Goal: Task Accomplishment & Management: Manage account settings

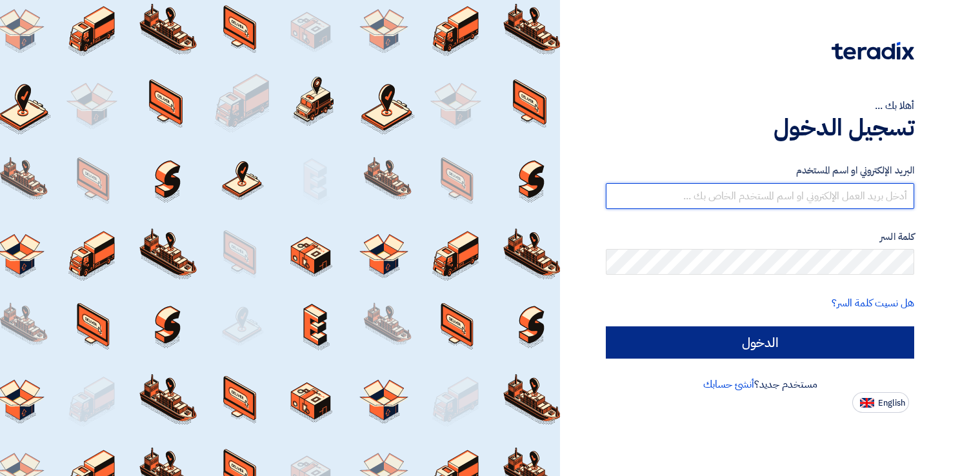
type input "maljowaid@dsc.sa"
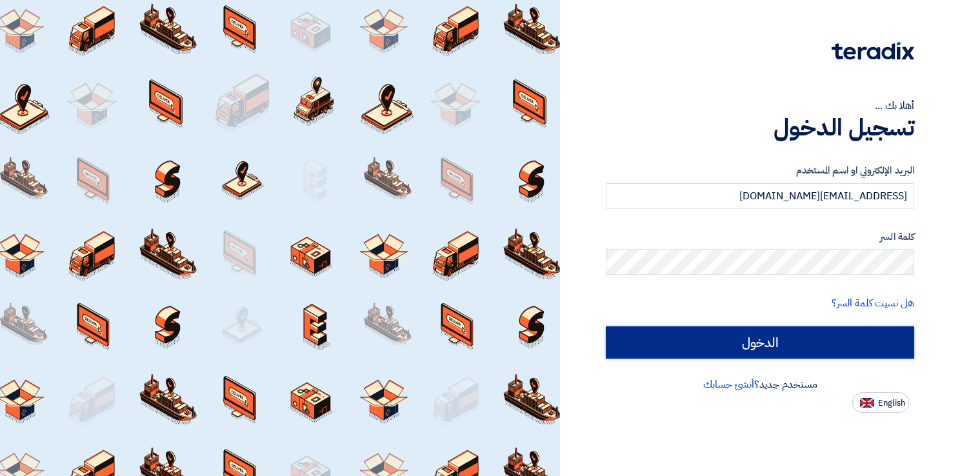
click at [805, 343] on input "الدخول" at bounding box center [760, 342] width 308 height 32
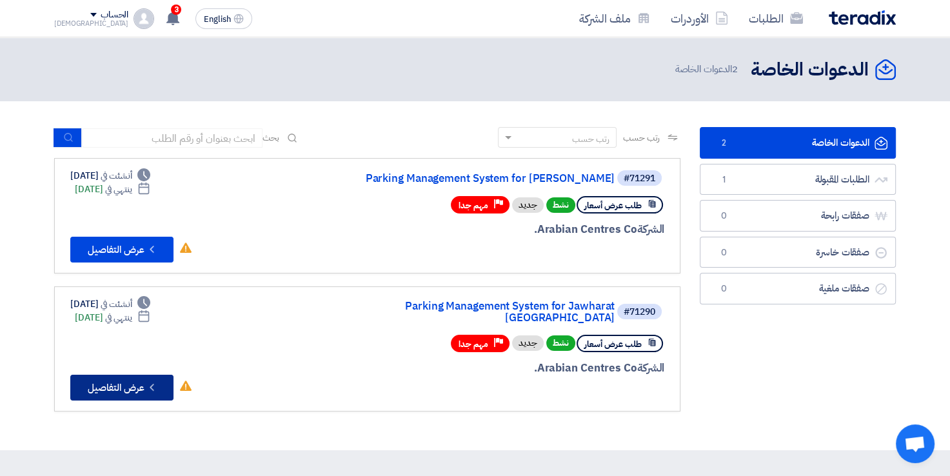
click at [155, 381] on icon "Check details" at bounding box center [152, 387] width 12 height 12
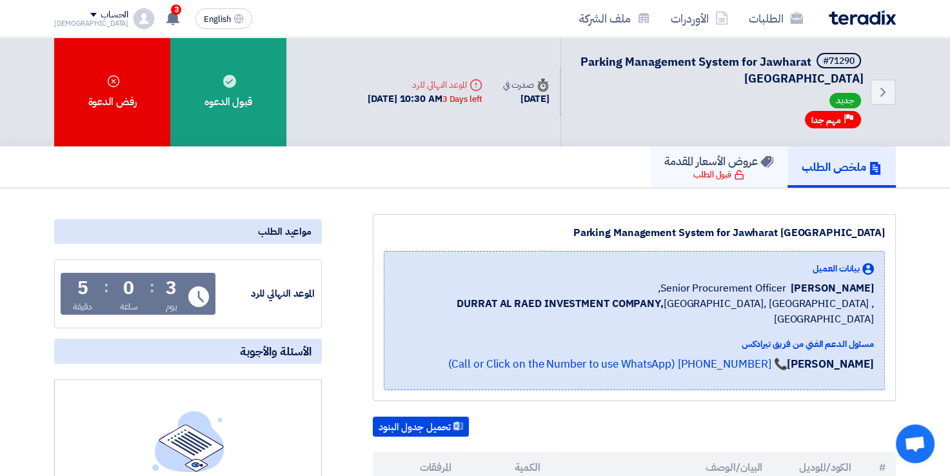
click at [695, 159] on h5 "عروض الأسعار المقدمة" at bounding box center [718, 161] width 109 height 15
click at [709, 165] on h5 "عروض الأسعار المقدمة" at bounding box center [718, 161] width 109 height 15
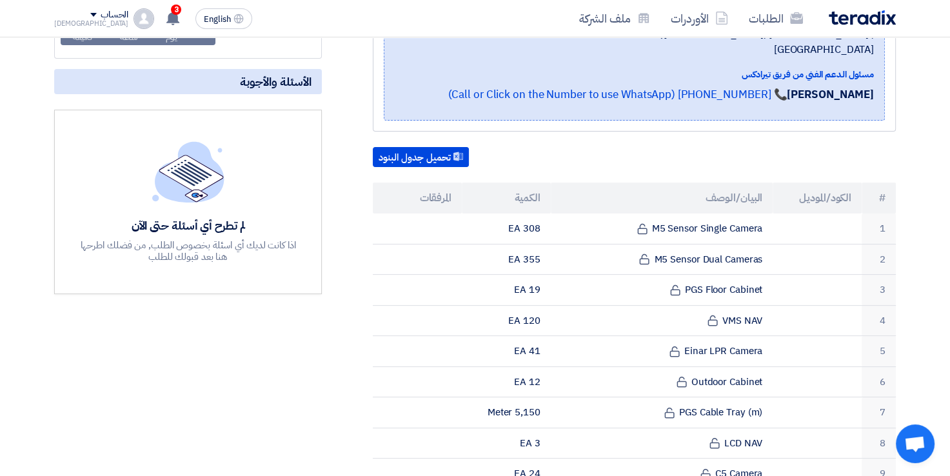
scroll to position [129, 0]
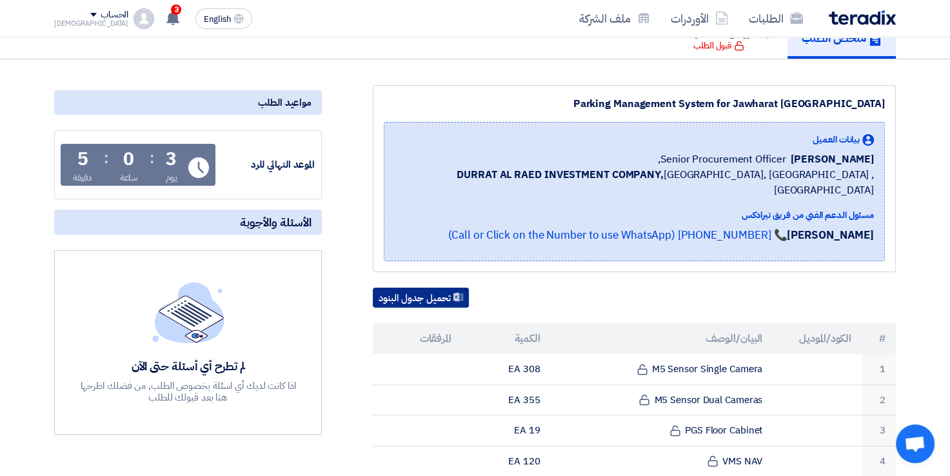
click at [429, 288] on button "تحميل جدول البنود" at bounding box center [421, 298] width 96 height 21
click at [462, 292] on icon at bounding box center [458, 297] width 10 height 10
click at [510, 88] on div "Parking Management System for Jawharat Riyadh بيانات العميل Hissa Alsubaie Seni…" at bounding box center [634, 178] width 523 height 187
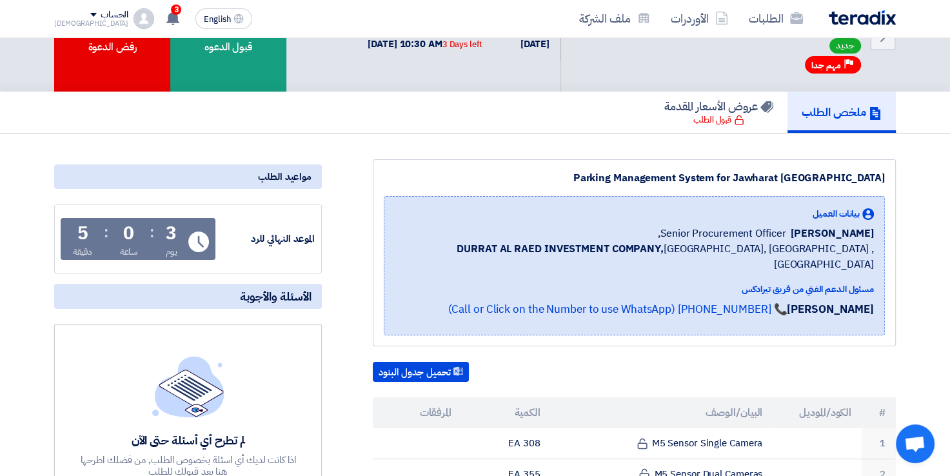
scroll to position [0, 0]
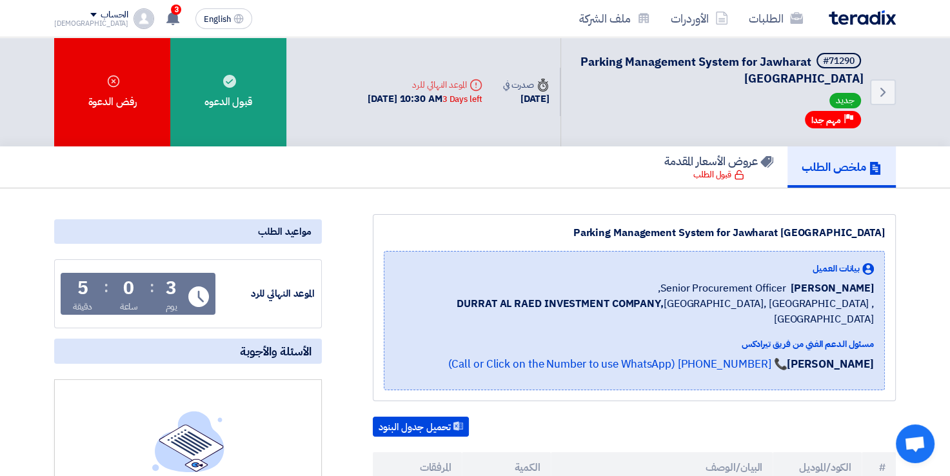
click at [826, 169] on h5 "ملخص الطلب" at bounding box center [842, 166] width 80 height 15
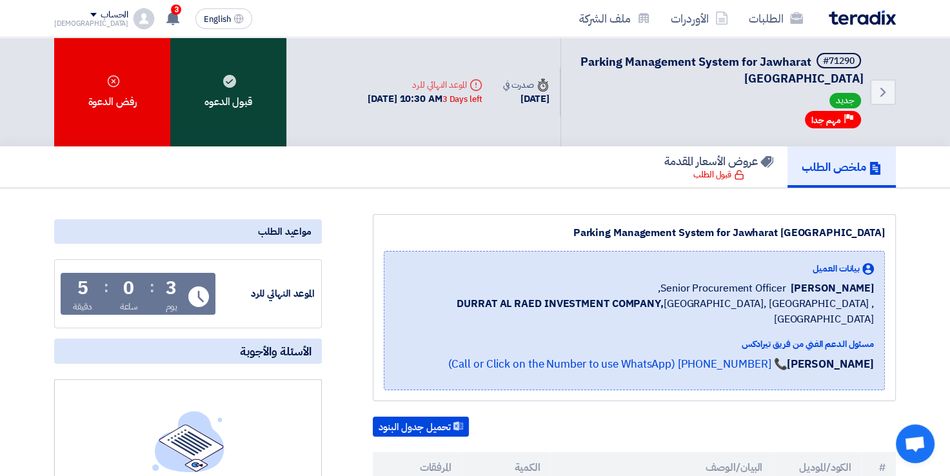
click at [236, 115] on div "قبول الدعوه" at bounding box center [228, 91] width 116 height 109
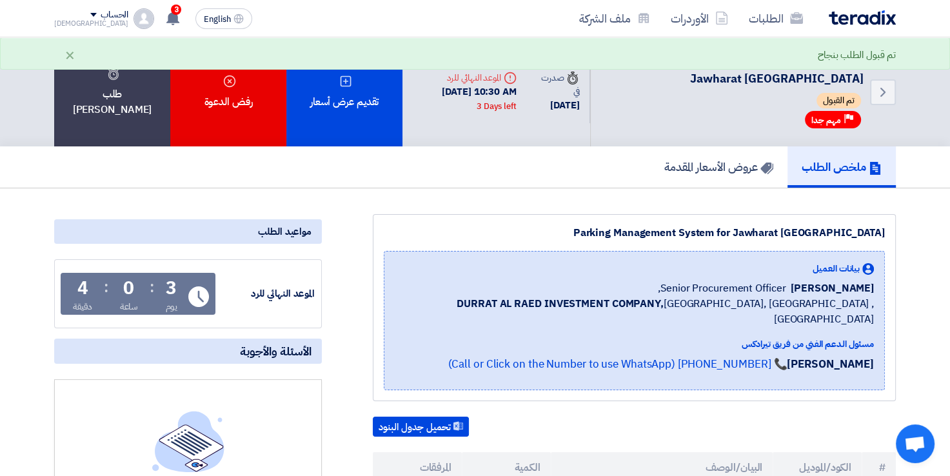
click at [497, 177] on div "ملخص الطلب عروض الأسعار المقدمة" at bounding box center [475, 166] width 842 height 41
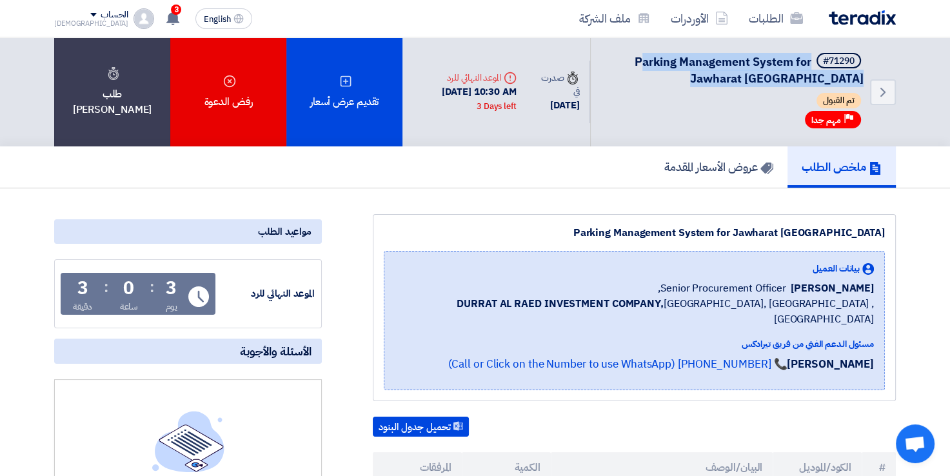
drag, startPoint x: 637, startPoint y: 58, endPoint x: 861, endPoint y: 89, distance: 226.0
click at [861, 89] on div "#71290 Parking Management System for Jawharat Riyadh تم القبول Priority مهم جدا" at bounding box center [734, 92] width 257 height 78
drag, startPoint x: 861, startPoint y: 89, endPoint x: 789, endPoint y: 72, distance: 73.7
copy div "arking Management System for Jawharat Riyadh"
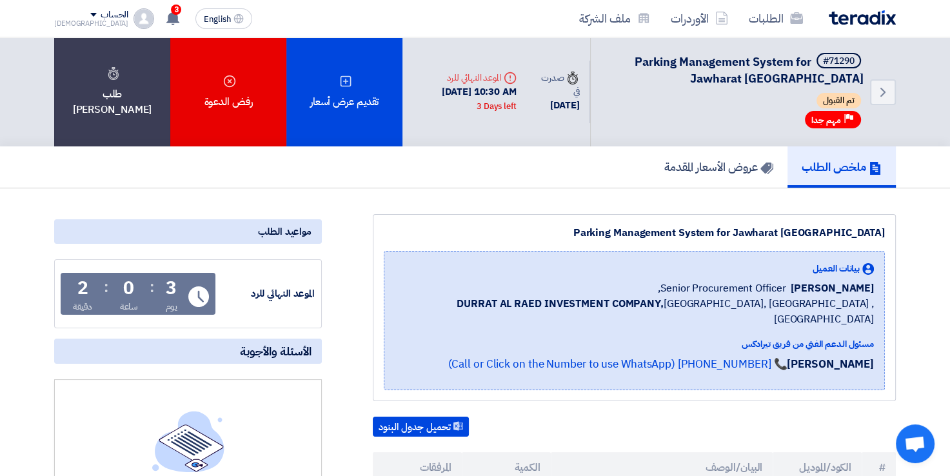
click at [508, 84] on div "10 Sep, 2025 10:30 AM 3 Days left" at bounding box center [465, 98] width 104 height 29
click at [498, 93] on div "10 Sep, 2025 10:30 AM 3 Days left" at bounding box center [465, 98] width 104 height 29
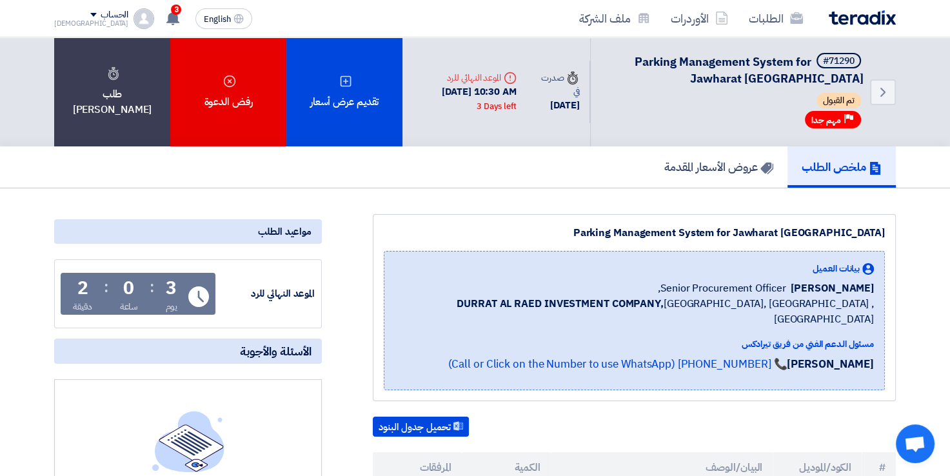
click at [492, 94] on div "10 Sep, 2025 10:30 AM 3 Days left" at bounding box center [465, 98] width 104 height 29
click at [453, 123] on div "Deadline الموعد النهائي للرد 10 Sep, 2025 10:30 AM 3 Days left" at bounding box center [464, 92] width 124 height 63
click at [888, 89] on icon "Back" at bounding box center [882, 91] width 15 height 15
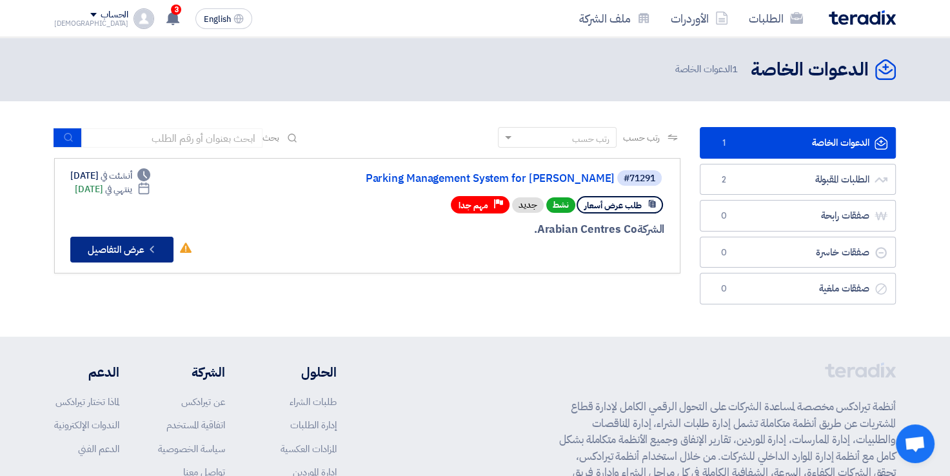
click at [152, 248] on icon "Check details" at bounding box center [152, 249] width 12 height 12
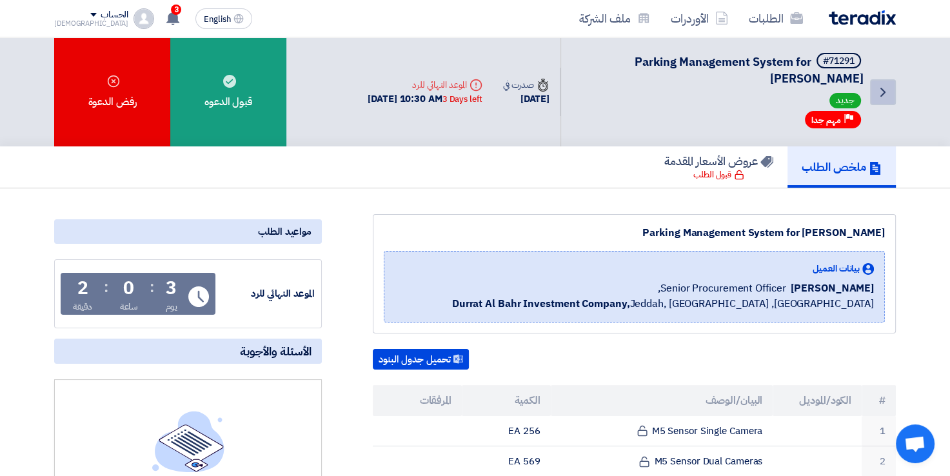
click at [877, 94] on icon "Back" at bounding box center [882, 91] width 15 height 15
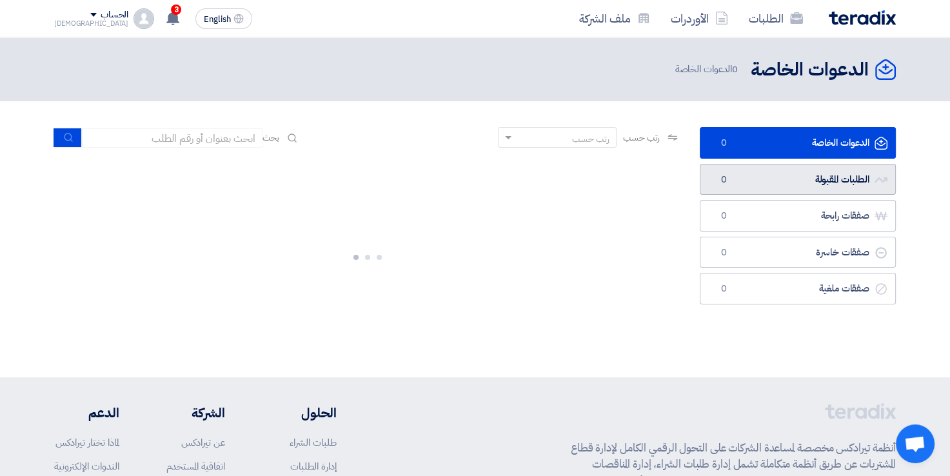
click at [808, 181] on link "الطلبات المقبولة الطلبات المقبولة 0" at bounding box center [798, 180] width 196 height 32
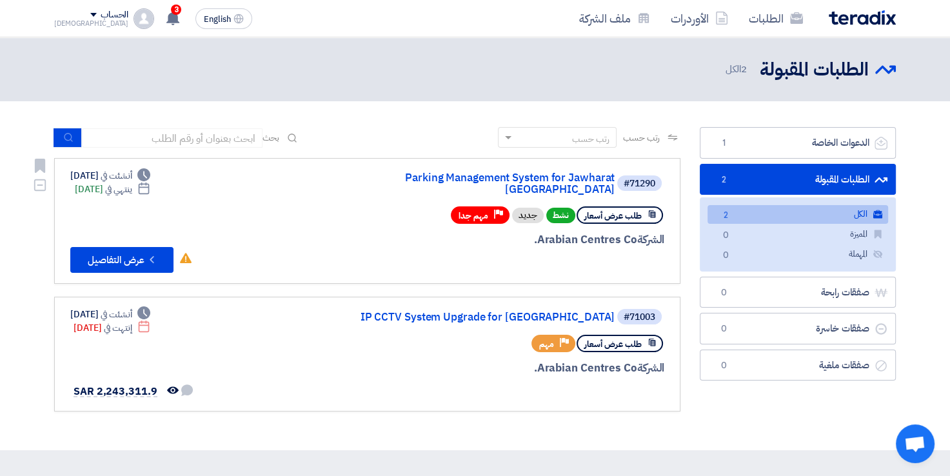
click at [98, 188] on div "Deadline ينتهي في Sep 10, 2025" at bounding box center [112, 190] width 75 height 14
click at [96, 189] on div "Deadline ينتهي في Sep 10, 2025" at bounding box center [112, 190] width 75 height 14
click at [95, 190] on div "Deadline ينتهي في Sep 10, 2025" at bounding box center [112, 190] width 75 height 14
click at [79, 190] on div "Deadline ينتهي في Sep 10, 2025" at bounding box center [112, 190] width 75 height 14
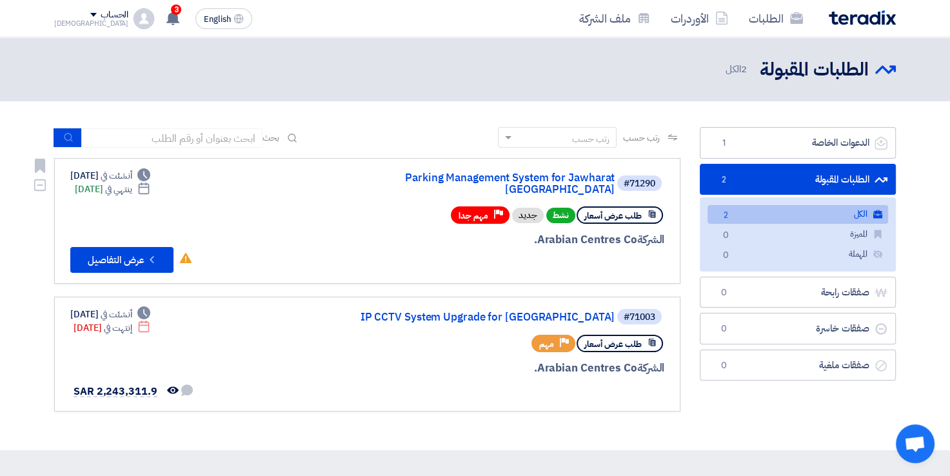
drag, startPoint x: 68, startPoint y: 189, endPoint x: 124, endPoint y: 199, distance: 57.1
click at [124, 199] on link "#71290 Parking Management System for Jawharat [GEOGRAPHIC_DATA] طلب عرض أسعار ن…" at bounding box center [367, 221] width 626 height 126
drag, startPoint x: 124, startPoint y: 199, endPoint x: 113, endPoint y: 186, distance: 16.9
copy div "[DATE]"
click at [150, 253] on icon "Check details" at bounding box center [152, 259] width 12 height 12
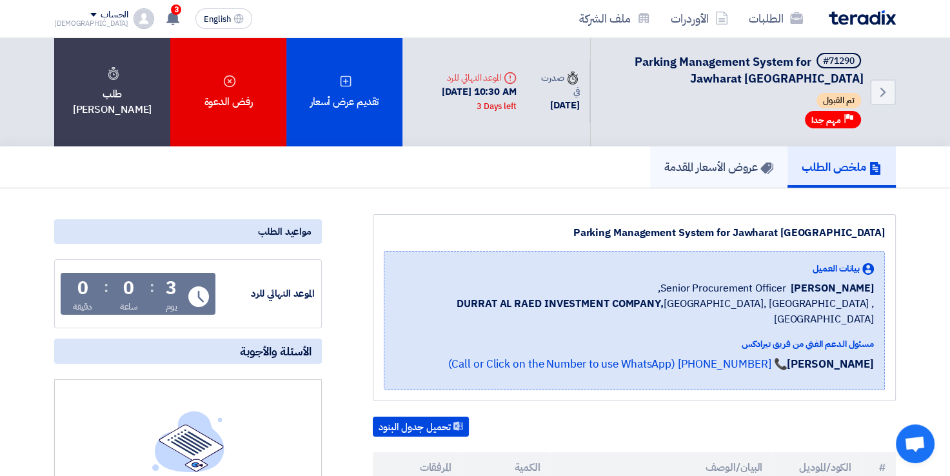
click at [678, 177] on link "عروض الأسعار المقدمة" at bounding box center [718, 166] width 137 height 41
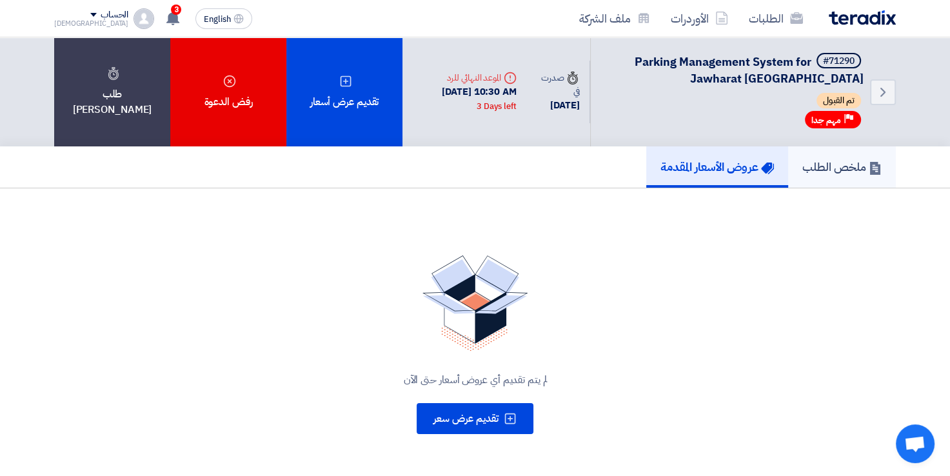
click at [833, 165] on h5 "ملخص الطلب" at bounding box center [841, 166] width 79 height 15
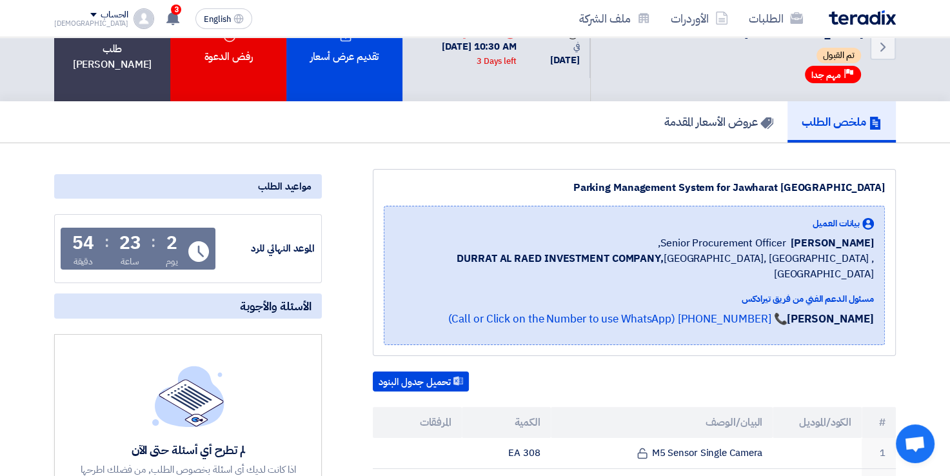
scroll to position [65, 0]
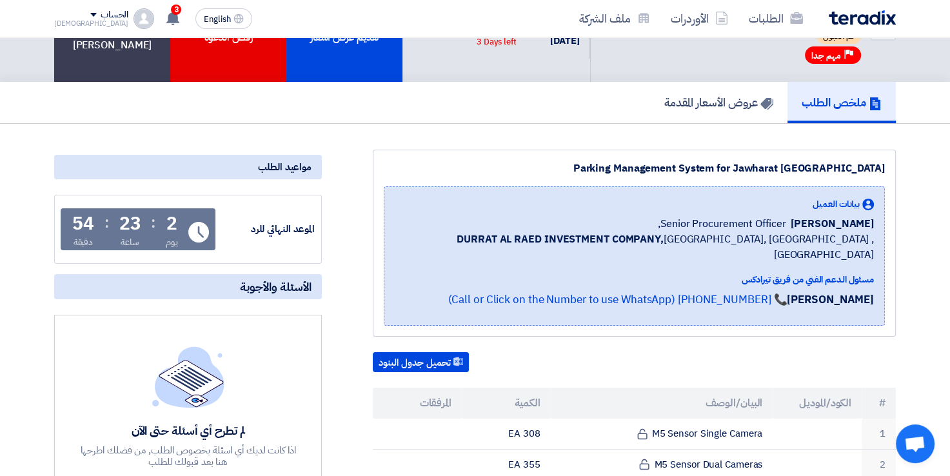
click at [671, 223] on span "Senior Procurement Officer," at bounding box center [722, 223] width 128 height 15
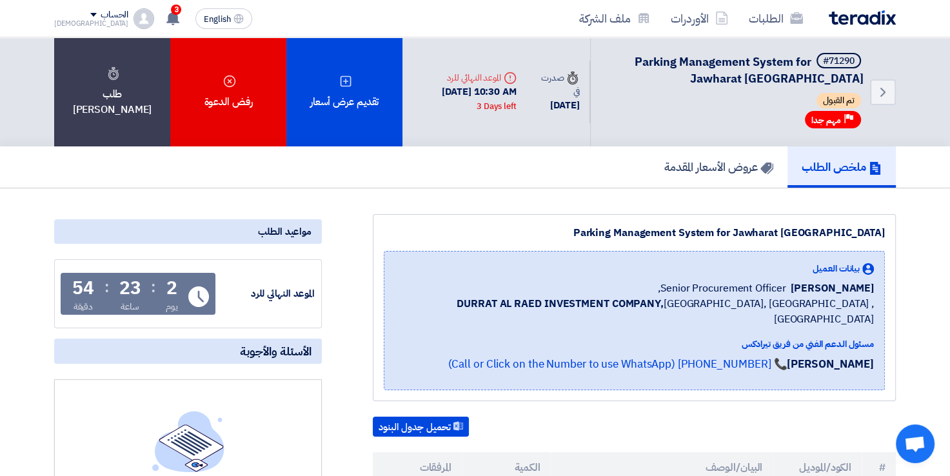
click at [668, 232] on div "Parking Management System for Jawharat [GEOGRAPHIC_DATA]" at bounding box center [634, 232] width 501 height 15
drag, startPoint x: 668, startPoint y: 232, endPoint x: 368, endPoint y: 170, distance: 306.1
click at [368, 170] on div "ملخص الطلب عروض الأسعار المقدمة" at bounding box center [475, 166] width 842 height 41
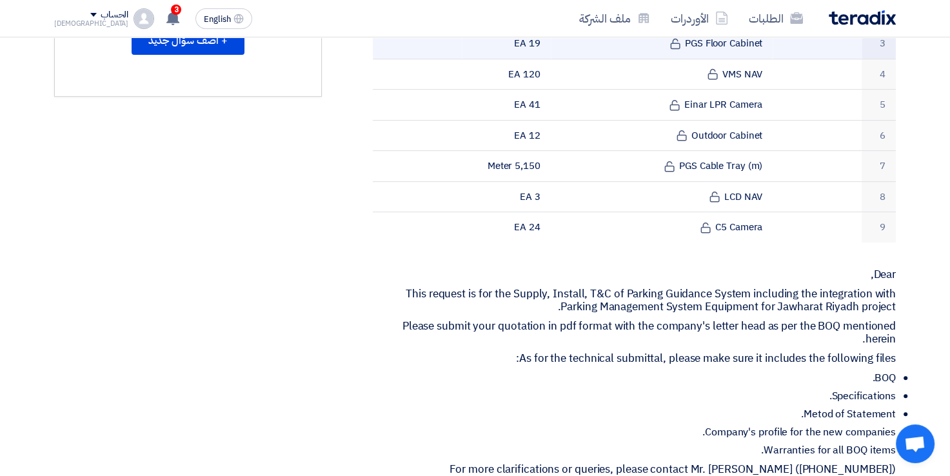
scroll to position [581, 0]
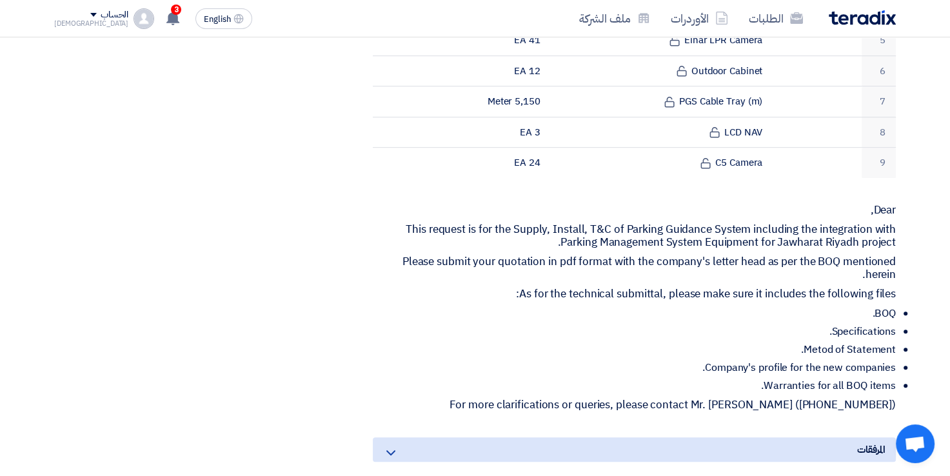
drag, startPoint x: 877, startPoint y: 186, endPoint x: 889, endPoint y: 392, distance: 206.1
click at [889, 392] on div "Dear, This request is for the Supply, Install, T&C of Parking Guidance System i…" at bounding box center [634, 308] width 523 height 208
click at [895, 399] on p "For more clarifications or queries, please contact Mr. [PERSON_NAME] ([PHONE_NU…" at bounding box center [634, 405] width 523 height 13
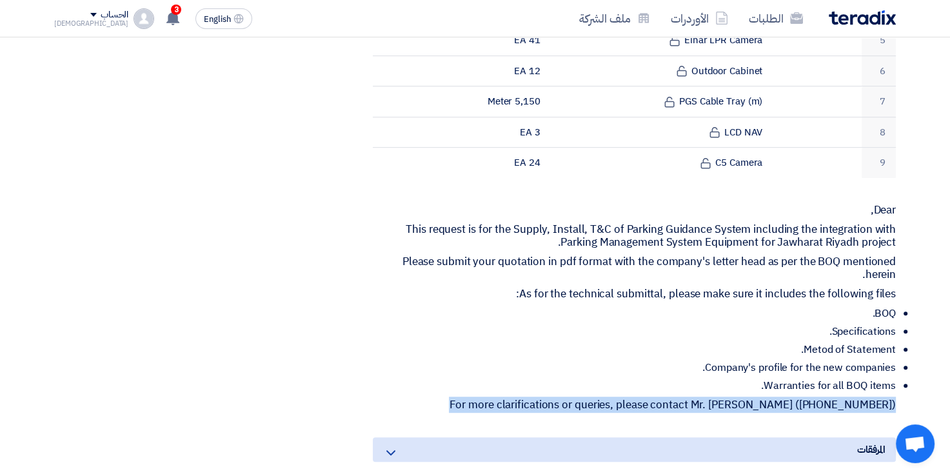
click at [895, 399] on p "For more clarifications or queries, please contact Mr. [PERSON_NAME] ([PHONE_NU…" at bounding box center [634, 405] width 523 height 13
click at [860, 399] on p "For more clarifications or queries, please contact Mr. [PERSON_NAME] ([PHONE_NU…" at bounding box center [634, 405] width 523 height 13
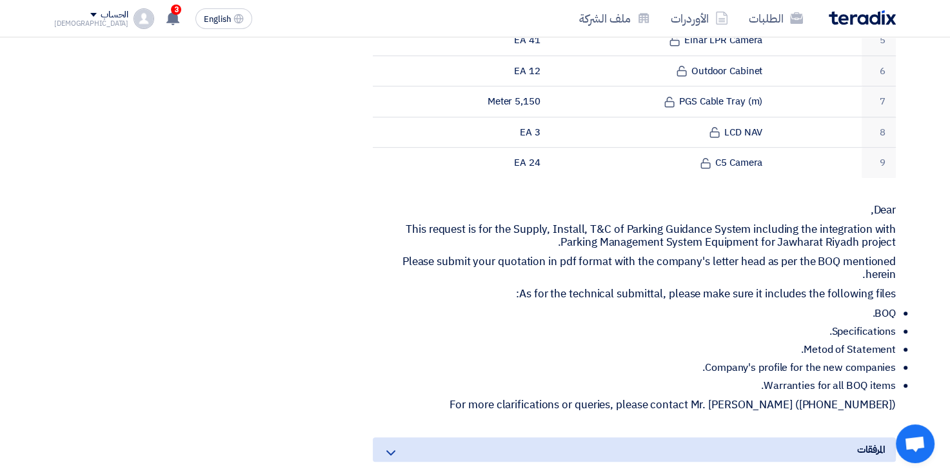
click at [888, 171] on div "Parking Management System for Jawharat [GEOGRAPHIC_DATA] بيانات العميل [PERSON_…" at bounding box center [619, 209] width 574 height 1151
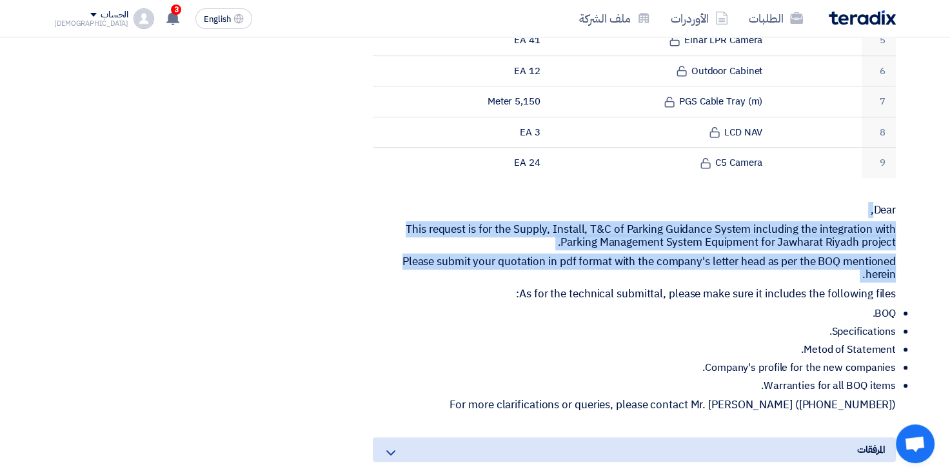
drag, startPoint x: 873, startPoint y: 187, endPoint x: 905, endPoint y: 277, distance: 95.1
click at [905, 277] on div "Parking Management System for Jawharat [GEOGRAPHIC_DATA] بيانات العميل [PERSON_…" at bounding box center [619, 209] width 574 height 1151
drag, startPoint x: 905, startPoint y: 277, endPoint x: 737, endPoint y: 275, distance: 168.4
click at [880, 232] on div "Dear, This request is for the Supply, Install, T&C of Parking Guidance System i…" at bounding box center [634, 308] width 523 height 208
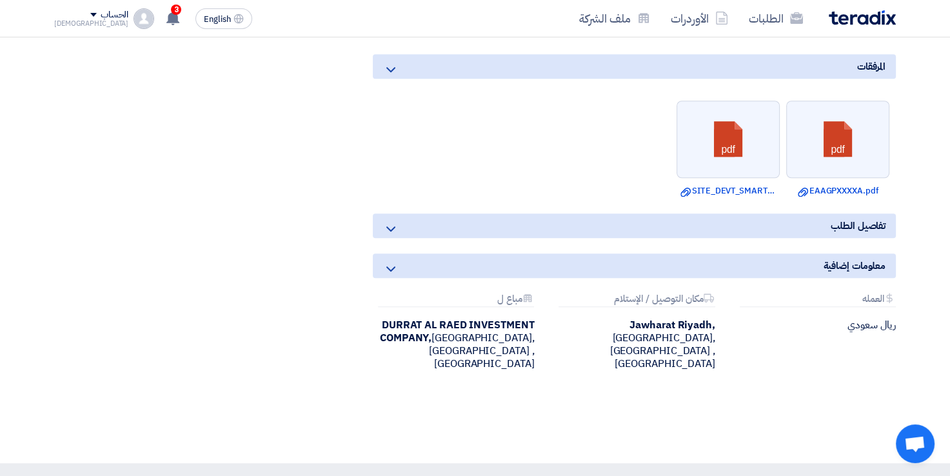
scroll to position [903, 0]
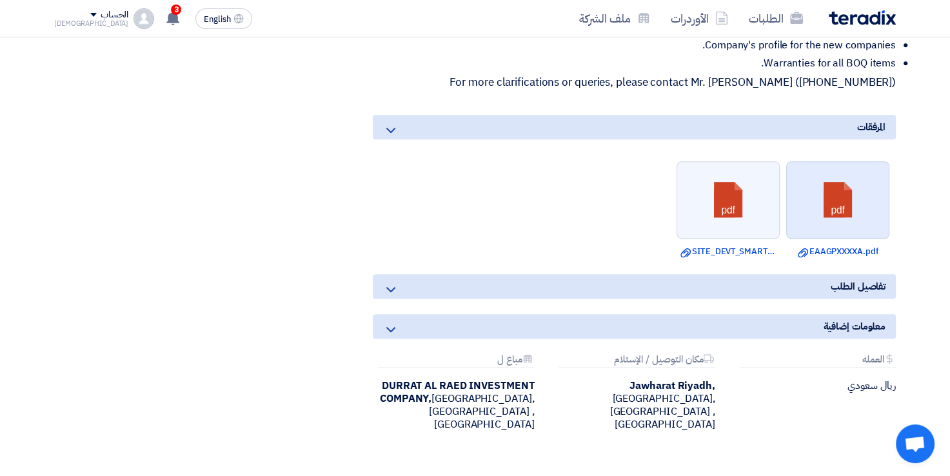
click at [833, 182] on link at bounding box center [838, 200] width 103 height 77
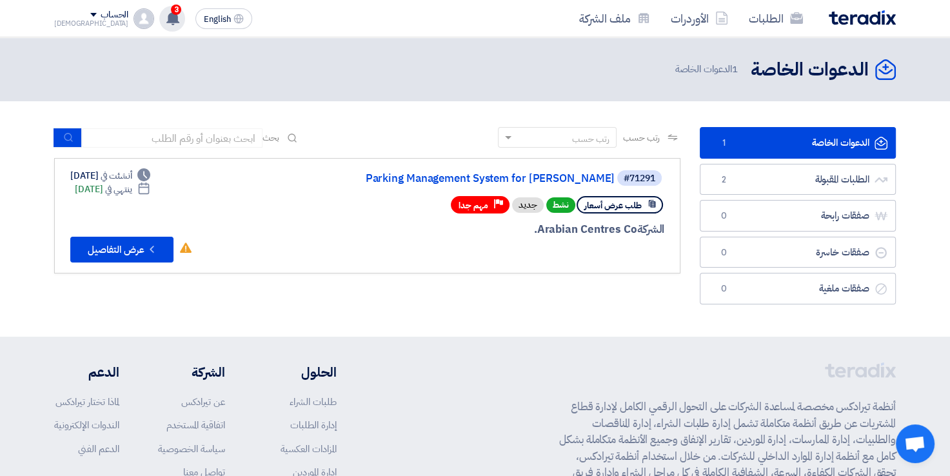
click at [166, 16] on use at bounding box center [172, 18] width 13 height 14
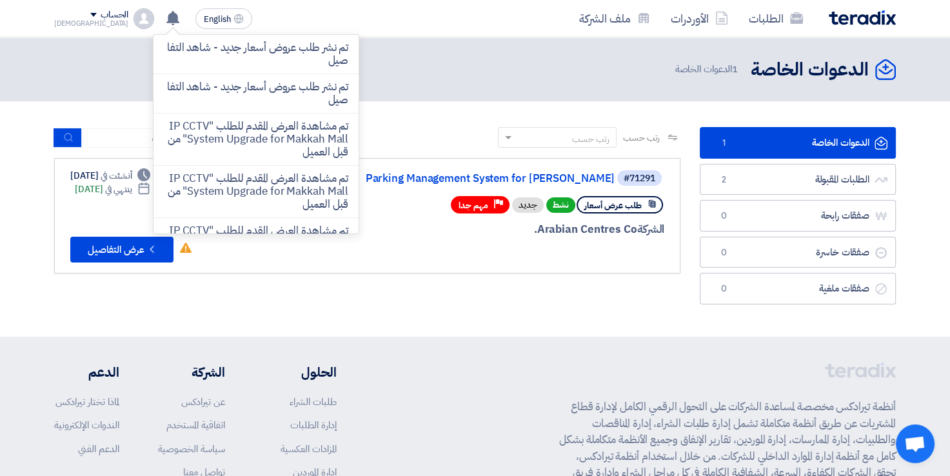
click at [55, 71] on div "الدعوات الخاصة الدعوات الخاصة 1 الدعوات الخاصة" at bounding box center [475, 69] width 842 height 25
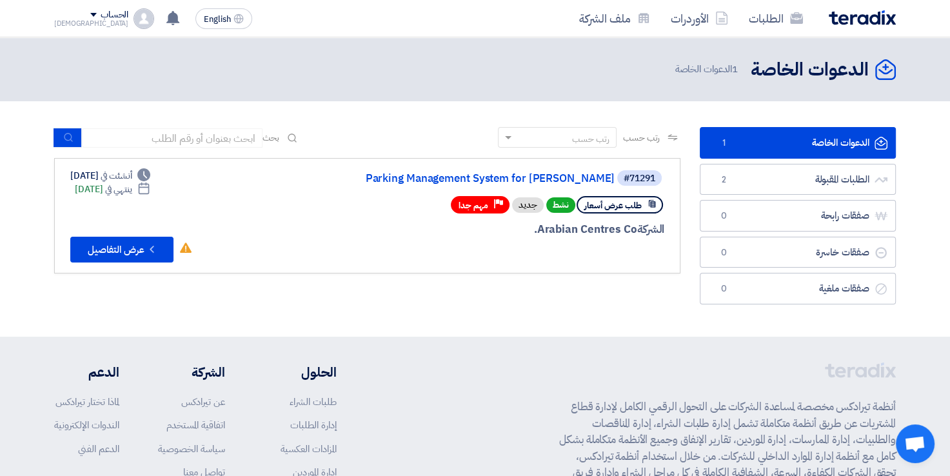
click at [770, 144] on link "الدعوات الخاصة الدعوات الخاصة 1" at bounding box center [798, 143] width 196 height 32
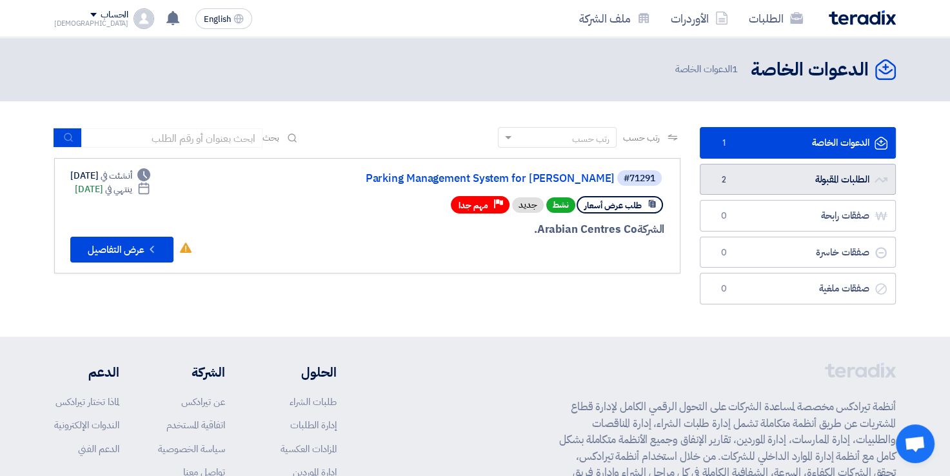
click at [759, 181] on link "الطلبات المقبولة الطلبات المقبولة 2" at bounding box center [798, 180] width 196 height 32
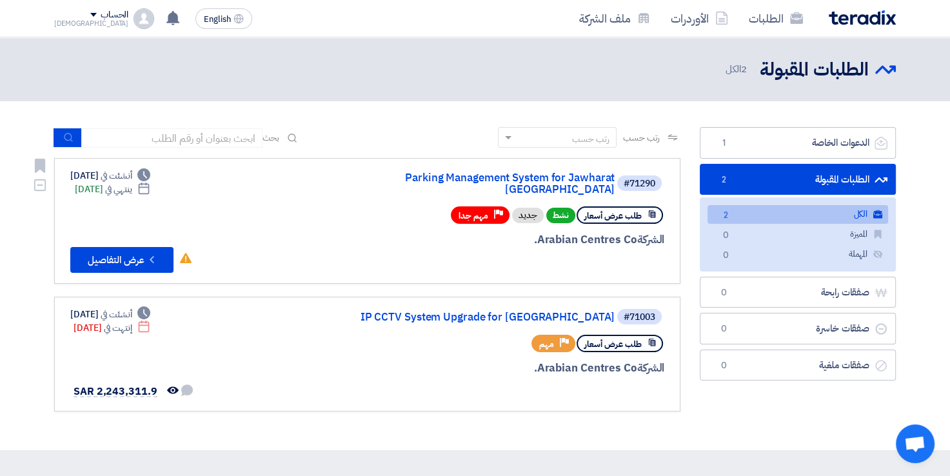
click at [347, 206] on div "#71290 Parking Management System for Jawharat [GEOGRAPHIC_DATA] طلب عرض أسعار ن…" at bounding box center [367, 221] width 594 height 104
click at [147, 253] on icon "Check details" at bounding box center [152, 259] width 12 height 12
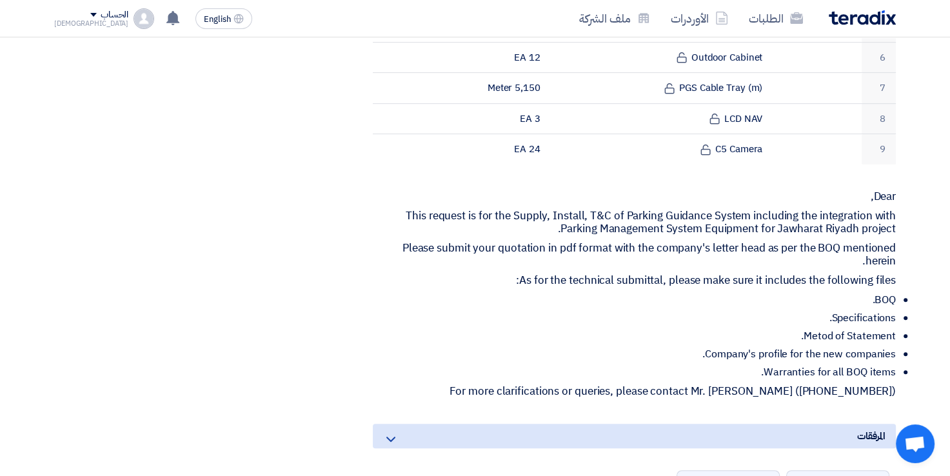
scroll to position [774, 0]
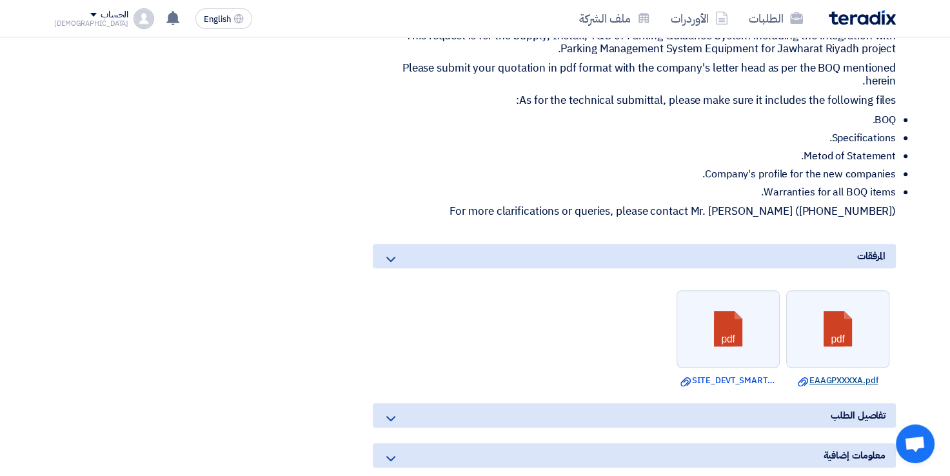
click at [828, 374] on link "Download file EAAGPXXXXA.pdf" at bounding box center [837, 380] width 95 height 13
click at [737, 374] on link "Download file SITE_DEVT_SMART_PARKINGModel.pdf" at bounding box center [727, 380] width 95 height 13
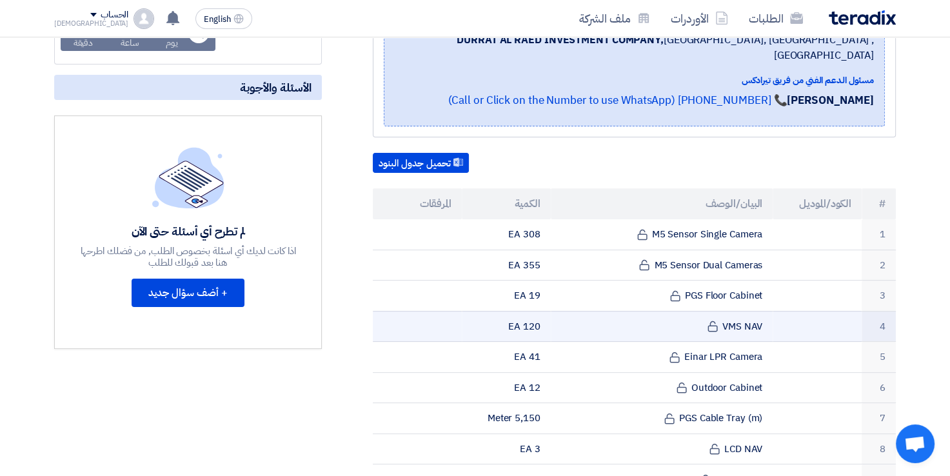
scroll to position [194, 0]
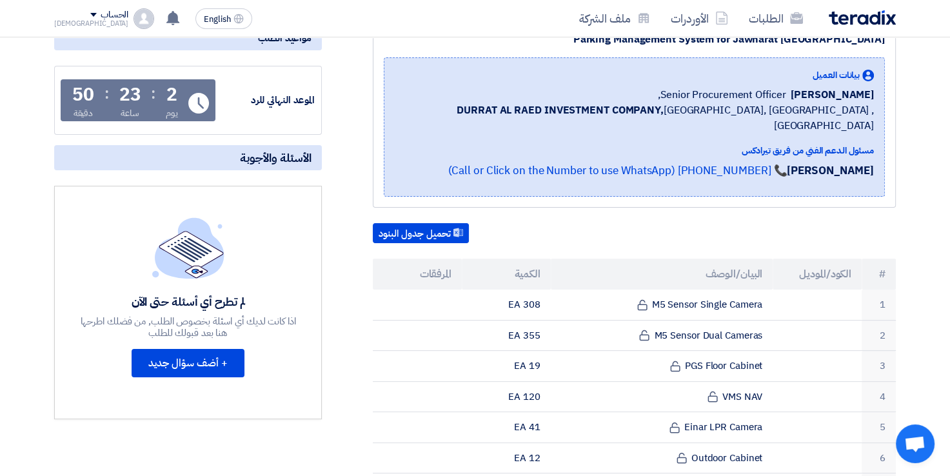
click at [723, 259] on th "البيان/الوصف" at bounding box center [662, 274] width 223 height 31
drag, startPoint x: 537, startPoint y: 111, endPoint x: 617, endPoint y: 109, distance: 80.0
click at [617, 109] on b "DURRAT AL RAED INVESTMENT COMPANY," at bounding box center [560, 110] width 207 height 15
drag, startPoint x: 617, startPoint y: 109, endPoint x: 578, endPoint y: 106, distance: 39.4
copy b "DURRAT AL RAED"
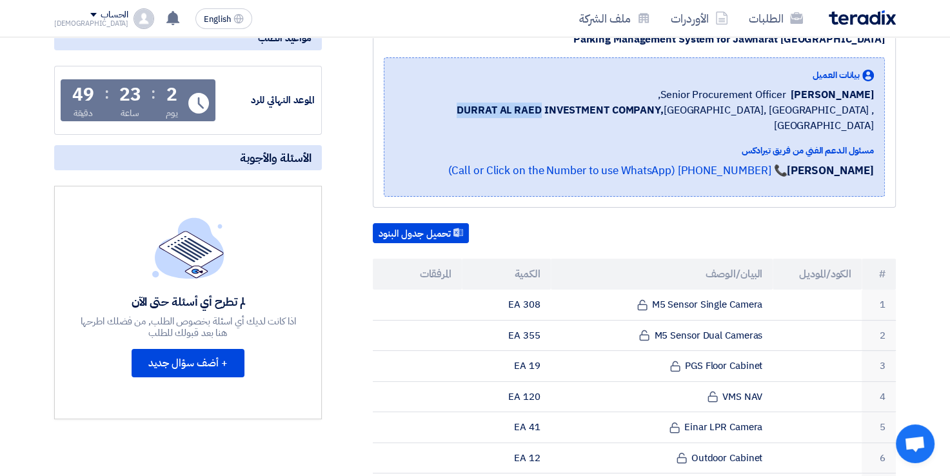
copy b "DURRAT AL RAED"
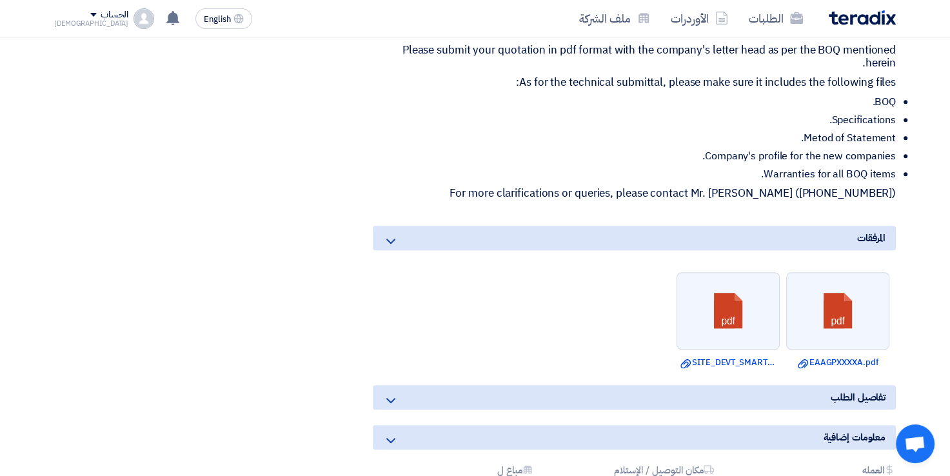
scroll to position [1032, 0]
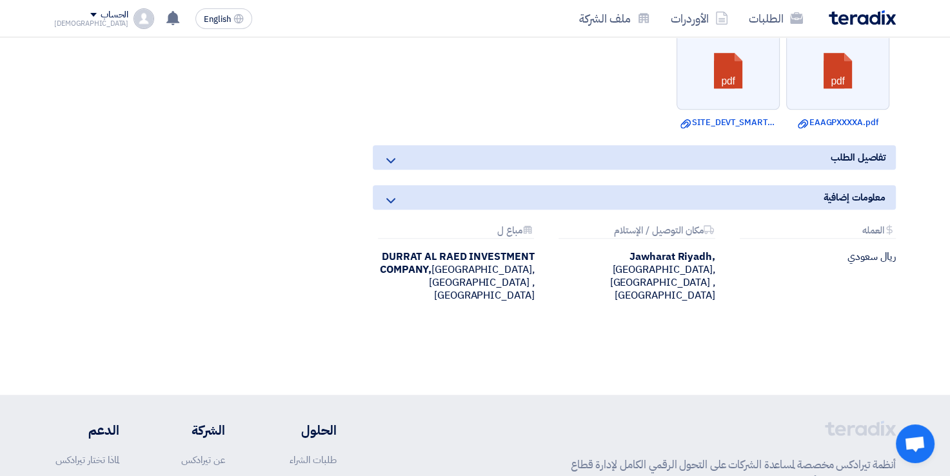
click at [392, 153] on icon at bounding box center [390, 160] width 15 height 15
click at [388, 153] on icon at bounding box center [390, 160] width 15 height 15
click at [388, 193] on icon at bounding box center [390, 200] width 15 height 15
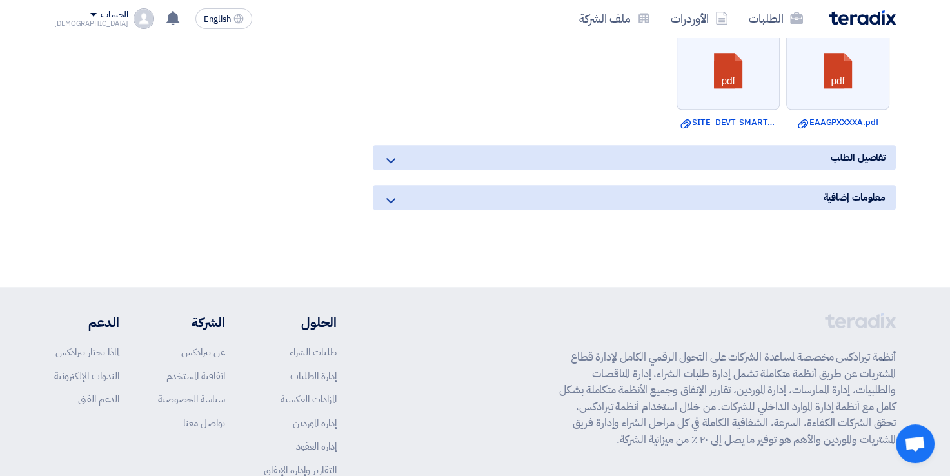
click at [388, 193] on icon at bounding box center [390, 200] width 15 height 15
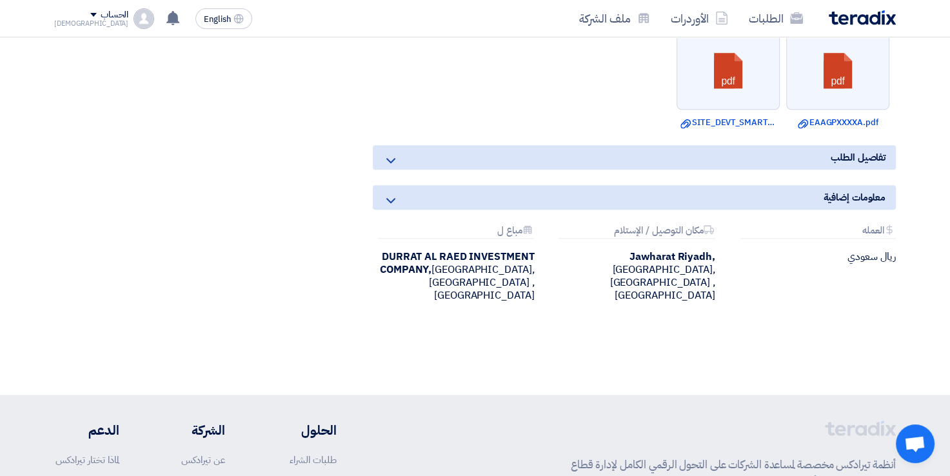
click at [389, 153] on icon at bounding box center [390, 160] width 15 height 15
click at [630, 249] on b "Jawharat Riyadh," at bounding box center [672, 256] width 85 height 15
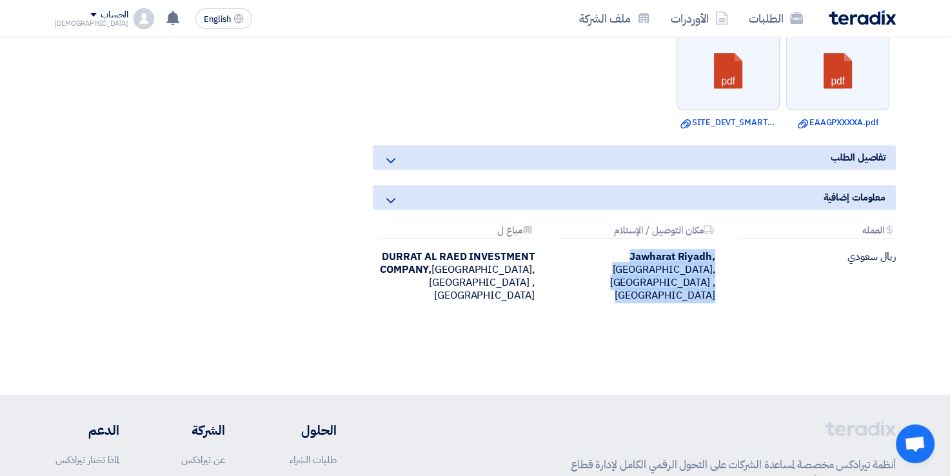
drag, startPoint x: 584, startPoint y: 237, endPoint x: 639, endPoint y: 237, distance: 55.5
click at [639, 249] on b "Jawharat Riyadh," at bounding box center [672, 256] width 85 height 15
click at [671, 250] on div "Jawharat [GEOGRAPHIC_DATA], [GEOGRAPHIC_DATA], [GEOGRAPHIC_DATA] ,[GEOGRAPHIC_D…" at bounding box center [633, 276] width 161 height 52
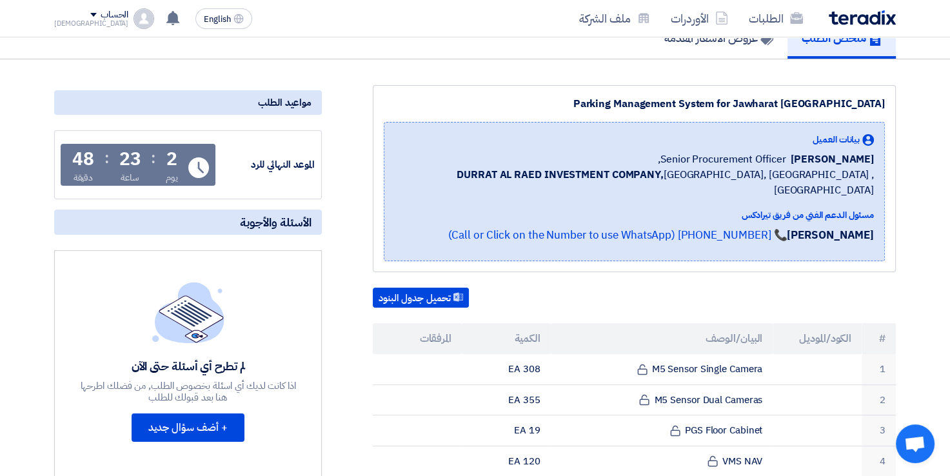
scroll to position [0, 0]
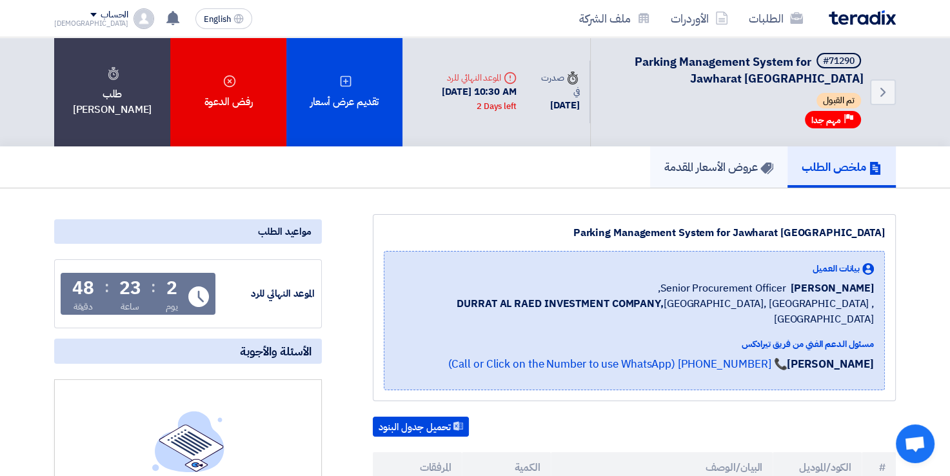
click at [713, 179] on link "عروض الأسعار المقدمة" at bounding box center [718, 166] width 137 height 41
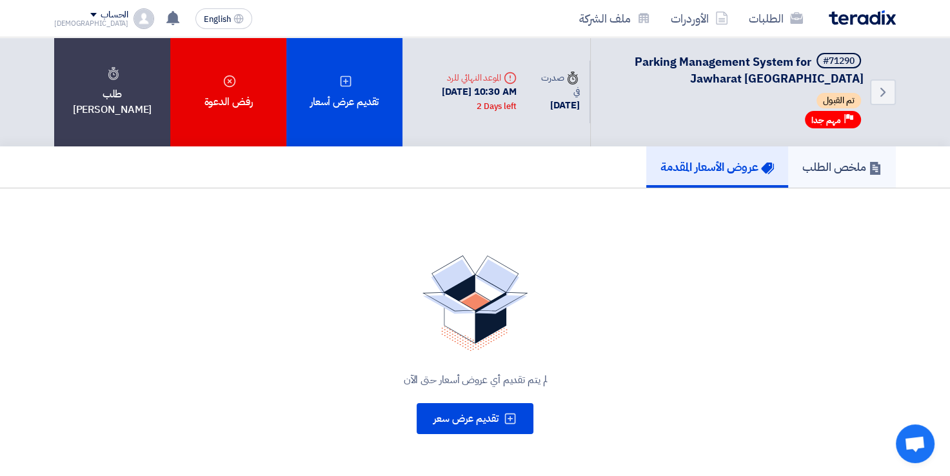
click at [853, 160] on h5 "ملخص الطلب" at bounding box center [841, 166] width 79 height 15
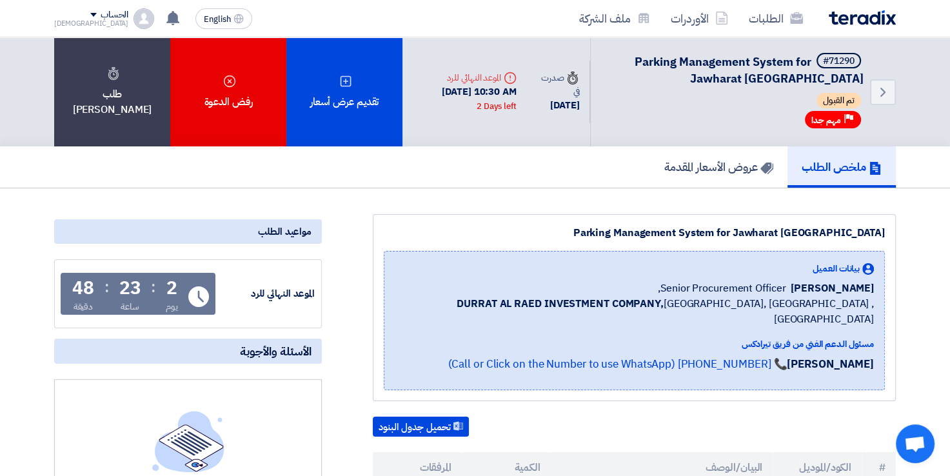
click at [675, 232] on div "Parking Management System for Jawharat [GEOGRAPHIC_DATA]" at bounding box center [634, 232] width 501 height 15
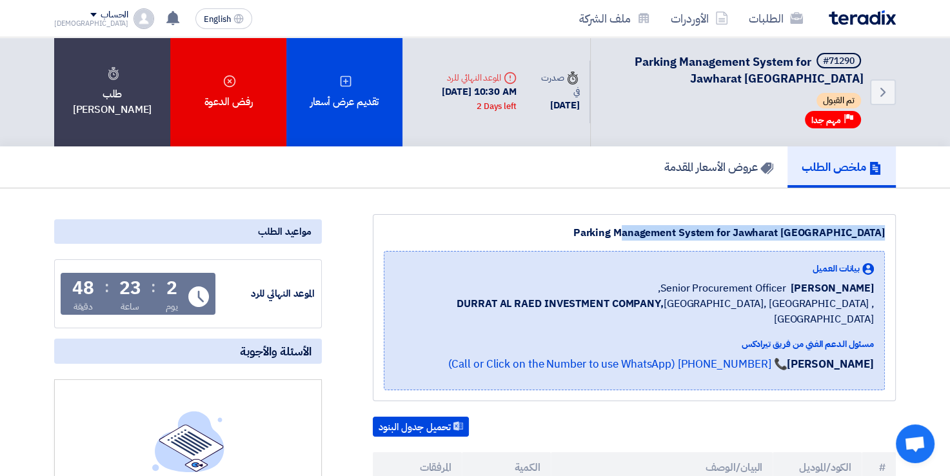
click at [675, 232] on div "Parking Management System for Jawharat [GEOGRAPHIC_DATA]" at bounding box center [634, 232] width 501 height 15
copy div "Parking Management System for Jawharat [GEOGRAPHIC_DATA]"
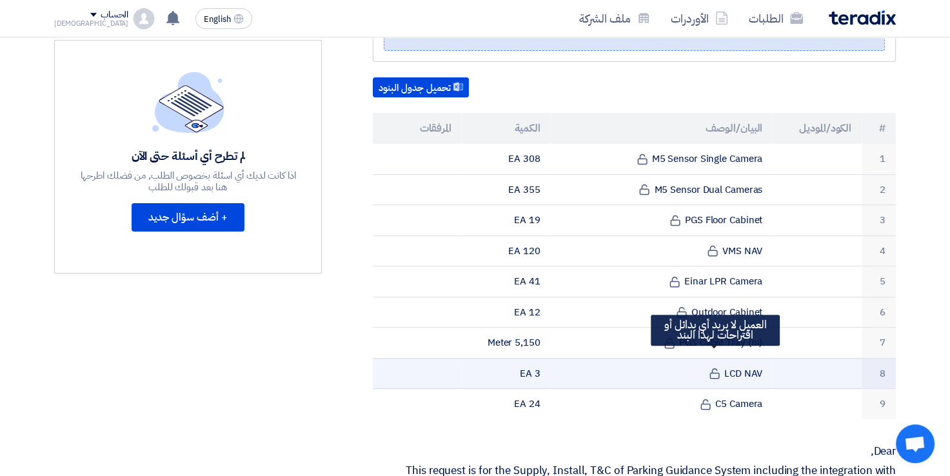
scroll to position [645, 0]
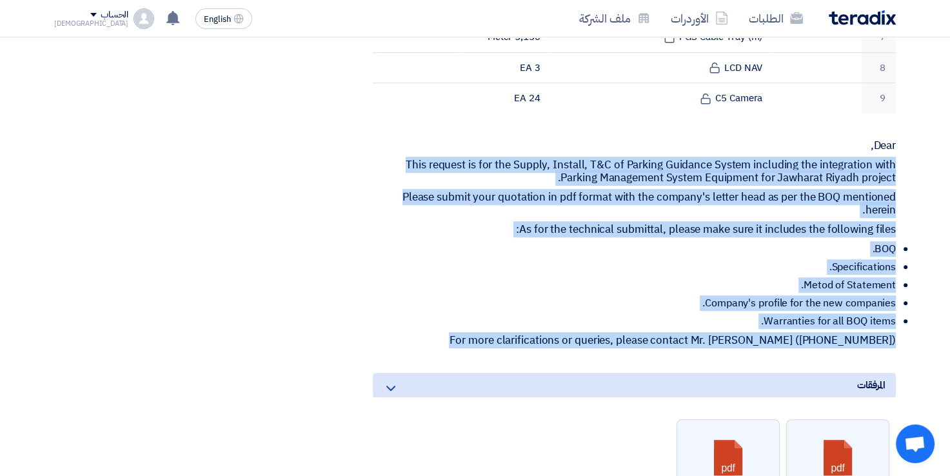
drag, startPoint x: 869, startPoint y: 128, endPoint x: 902, endPoint y: 336, distance: 210.9
click at [902, 336] on div "Parking Management System for Jawharat [GEOGRAPHIC_DATA] بيانات العميل [PERSON_…" at bounding box center [619, 144] width 574 height 1151
copy div "This request is for the Supply, Install, T&C of Parking Guidance System includi…"
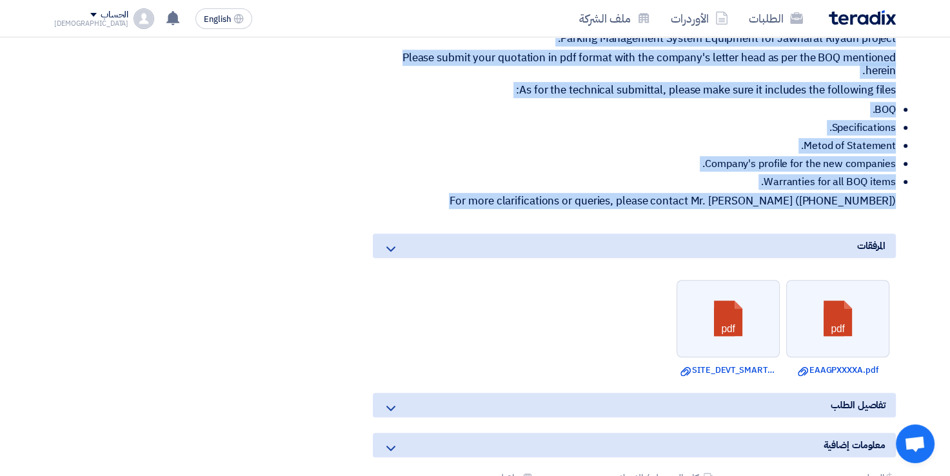
scroll to position [903, 0]
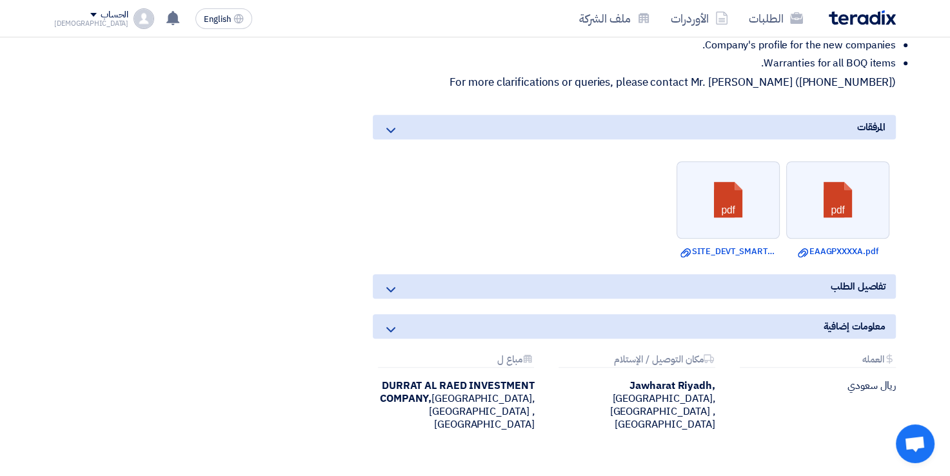
click at [531, 221] on ul "pdf Download file EAAGPXXXXA.pdf pdf Download file SITE_DEVT_SMART_PARKINGModel…" at bounding box center [634, 210] width 523 height 110
click at [391, 282] on icon at bounding box center [390, 289] width 15 height 15
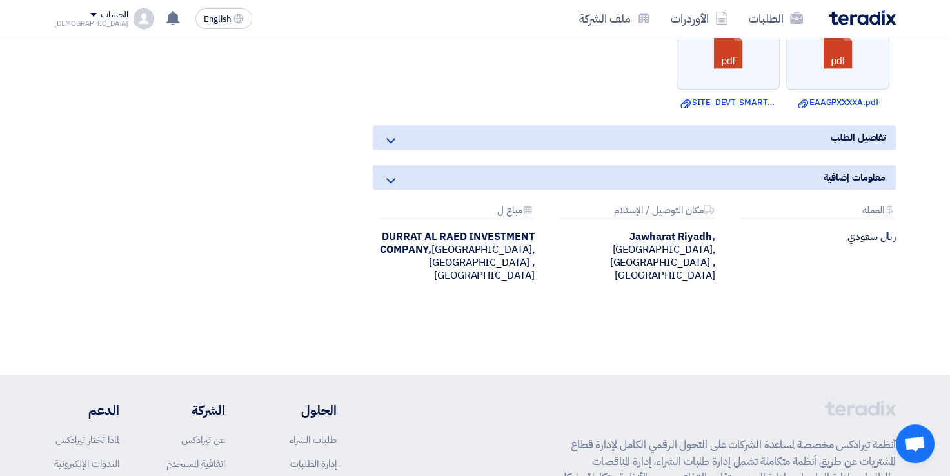
scroll to position [1022, 0]
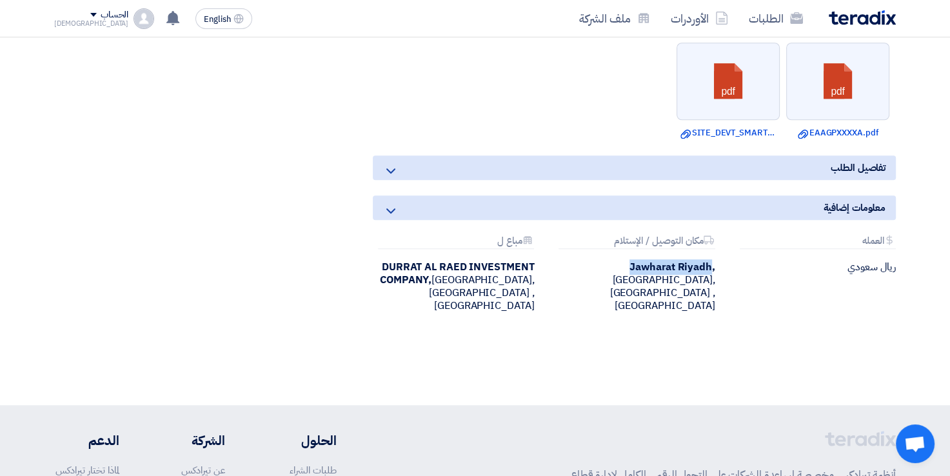
drag, startPoint x: 565, startPoint y: 246, endPoint x: 648, endPoint y: 253, distance: 82.9
click at [648, 259] on b "Jawharat Riyadh," at bounding box center [672, 266] width 85 height 15
drag, startPoint x: 648, startPoint y: 253, endPoint x: 620, endPoint y: 247, distance: 28.5
copy b "Jawharat [GEOGRAPHIC_DATA]"
click at [670, 261] on div "Jawharat [GEOGRAPHIC_DATA], [GEOGRAPHIC_DATA], [GEOGRAPHIC_DATA] ,[GEOGRAPHIC_D…" at bounding box center [633, 287] width 161 height 52
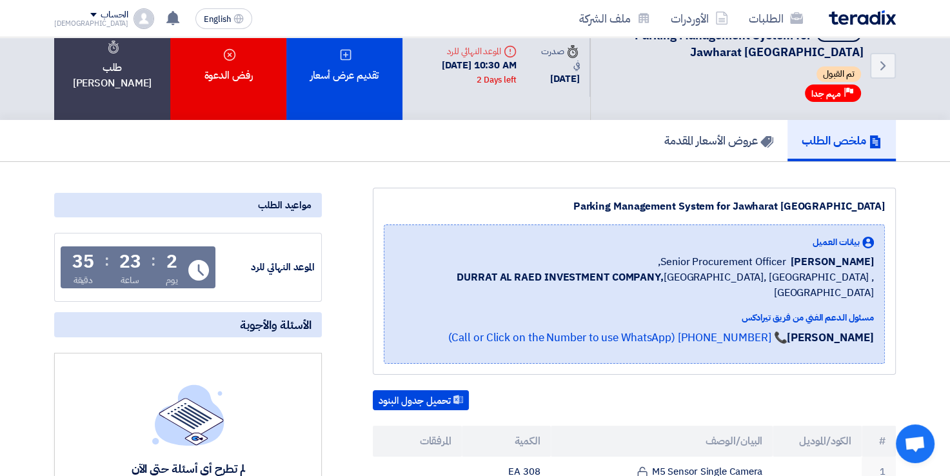
scroll to position [0, 0]
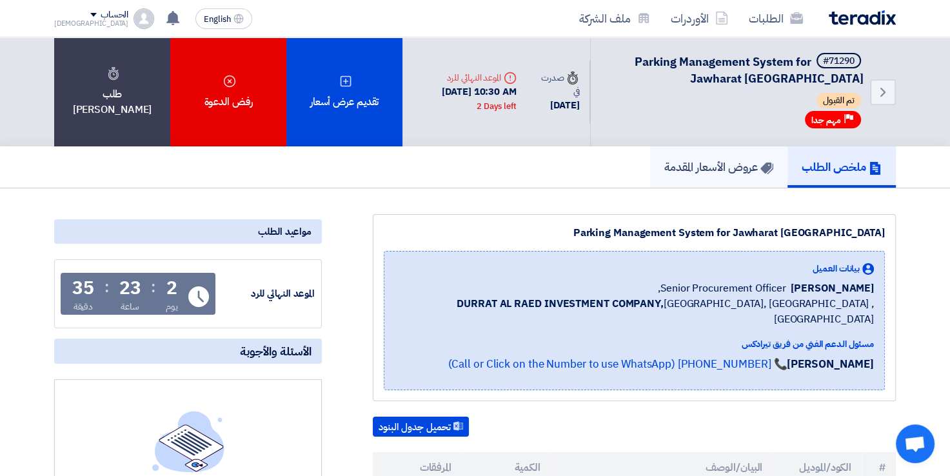
click at [746, 172] on h5 "عروض الأسعار المقدمة" at bounding box center [718, 166] width 109 height 15
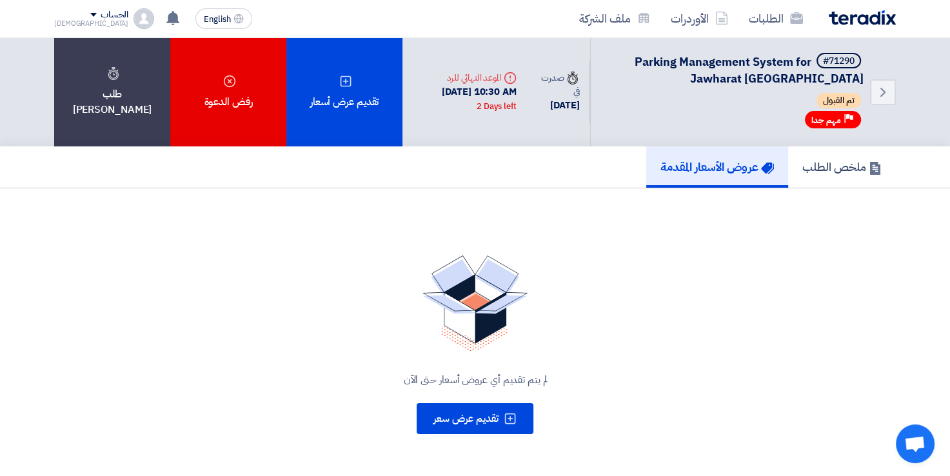
click at [691, 94] on div "تم القبول" at bounding box center [734, 102] width 257 height 18
click at [771, 16] on link "الطلبات" at bounding box center [776, 18] width 75 height 30
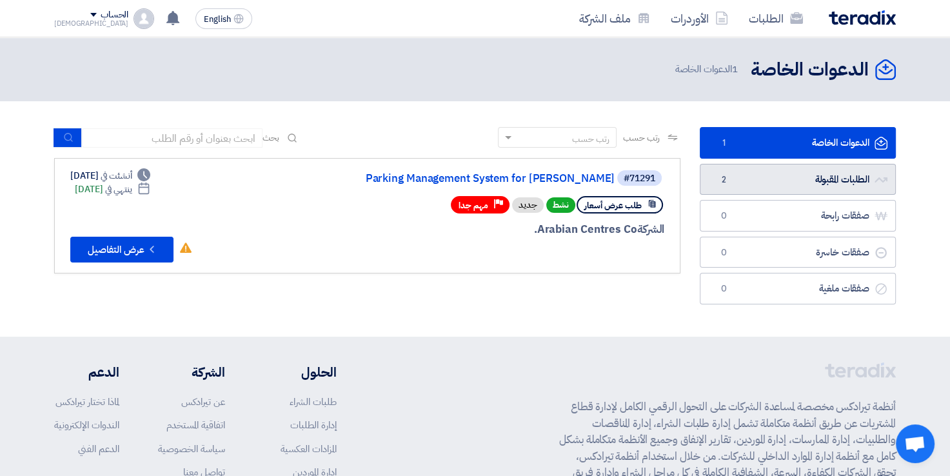
click at [790, 177] on link "الطلبات المقبولة الطلبات المقبولة 2" at bounding box center [798, 180] width 196 height 32
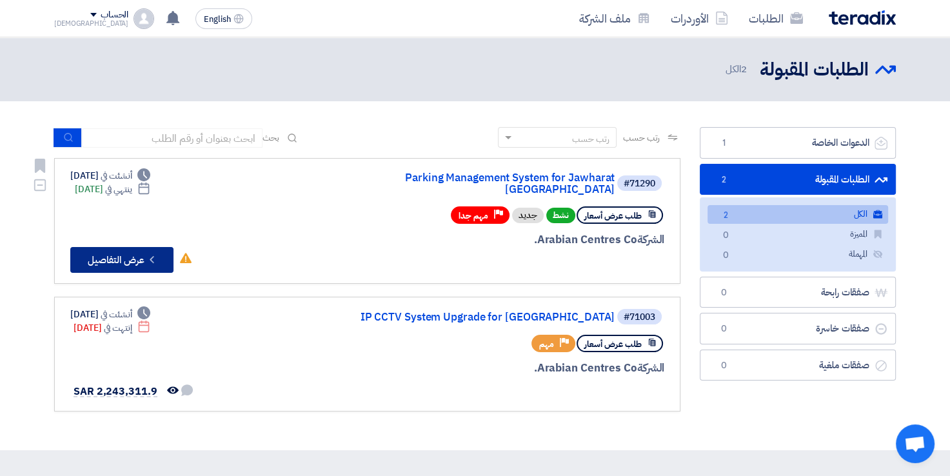
click at [154, 253] on icon "Check details" at bounding box center [152, 259] width 12 height 12
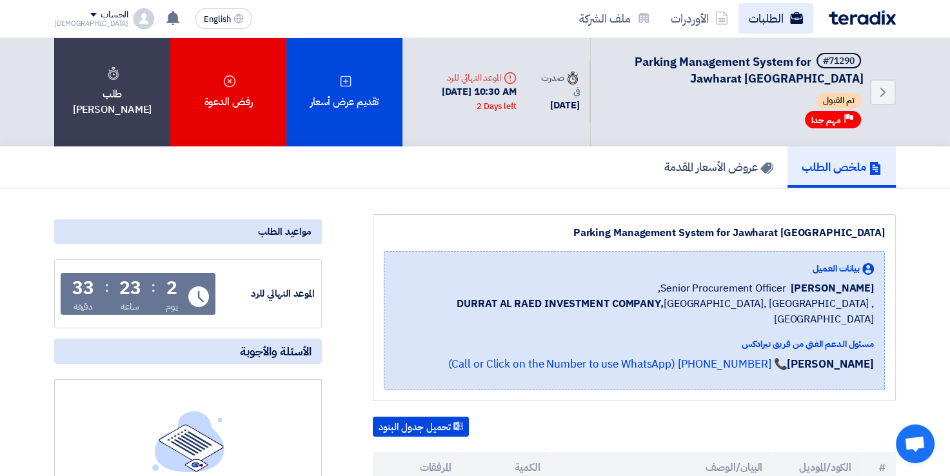
click at [764, 25] on link "الطلبات" at bounding box center [776, 18] width 75 height 30
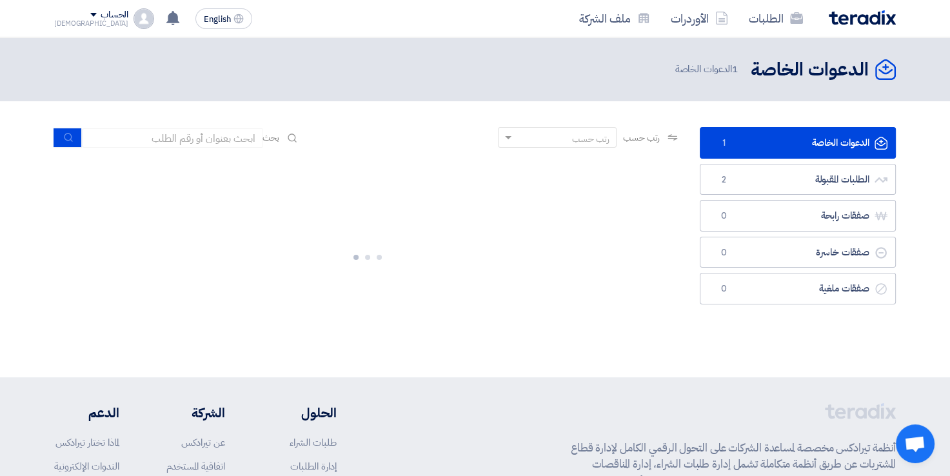
click at [768, 138] on link "الدعوات الخاصة الدعوات الخاصة 1" at bounding box center [798, 143] width 196 height 32
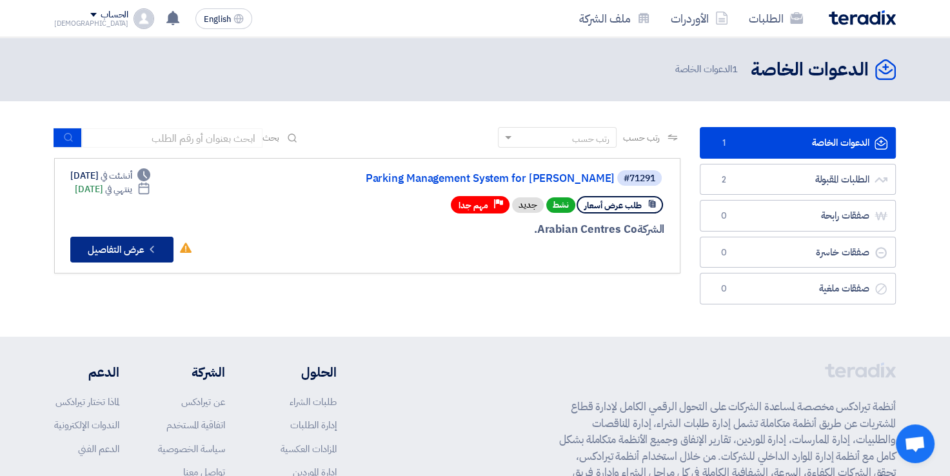
click at [152, 252] on icon "Check details" at bounding box center [152, 249] width 12 height 12
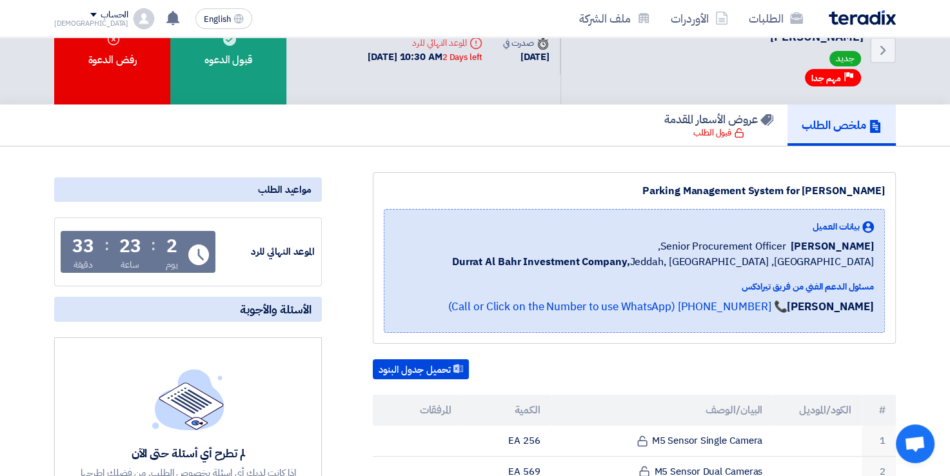
scroll to position [65, 0]
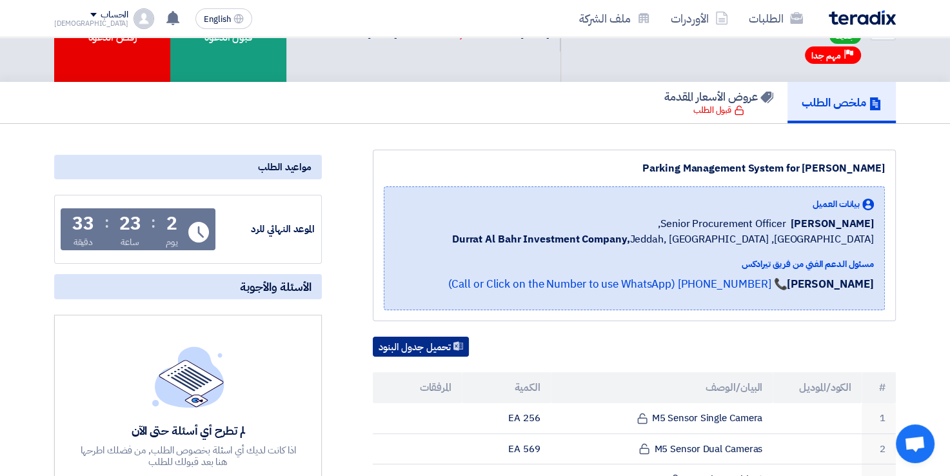
click at [440, 342] on button "تحميل جدول البنود" at bounding box center [421, 347] width 96 height 21
click at [544, 119] on div "ملخص الطلب عروض الأسعار المقدمة قبول الطلب" at bounding box center [475, 102] width 842 height 41
drag, startPoint x: 555, startPoint y: 239, endPoint x: 626, endPoint y: 238, distance: 71.0
click at [626, 238] on div "Durrat Al Bahr Investment Company, [GEOGRAPHIC_DATA], [GEOGRAPHIC_DATA] ,[GEOGR…" at bounding box center [661, 239] width 426 height 15
drag, startPoint x: 626, startPoint y: 238, endPoint x: 554, endPoint y: 206, distance: 79.1
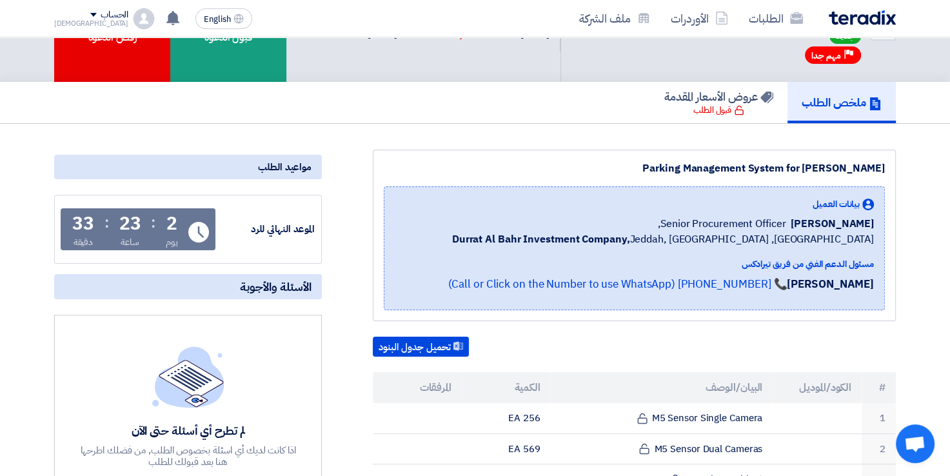
click at [554, 206] on div "بيانات العميل" at bounding box center [661, 204] width 426 height 14
drag, startPoint x: 646, startPoint y: 164, endPoint x: 784, endPoint y: 174, distance: 139.1
click at [784, 174] on div "Parking Management System for [PERSON_NAME]" at bounding box center [634, 168] width 501 height 15
drag, startPoint x: 784, startPoint y: 174, endPoint x: 847, endPoint y: 167, distance: 63.0
click at [847, 167] on div "Parking Management System for [PERSON_NAME]" at bounding box center [634, 168] width 501 height 15
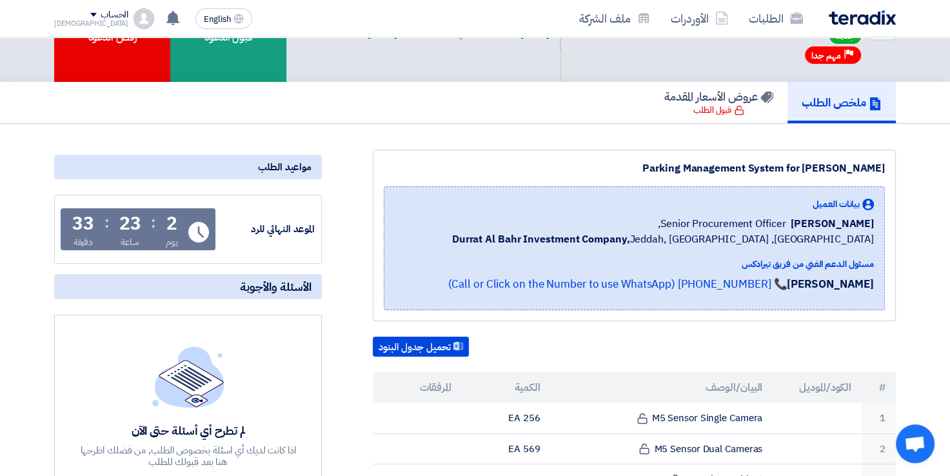
drag, startPoint x: 802, startPoint y: 166, endPoint x: 883, endPoint y: 172, distance: 80.8
click at [883, 172] on div "Parking Management System for [PERSON_NAME]" at bounding box center [634, 168] width 501 height 15
drag, startPoint x: 883, startPoint y: 172, endPoint x: 857, endPoint y: 163, distance: 27.7
copy div "[PERSON_NAME]"
click at [421, 342] on button "تحميل جدول البنود" at bounding box center [421, 347] width 96 height 21
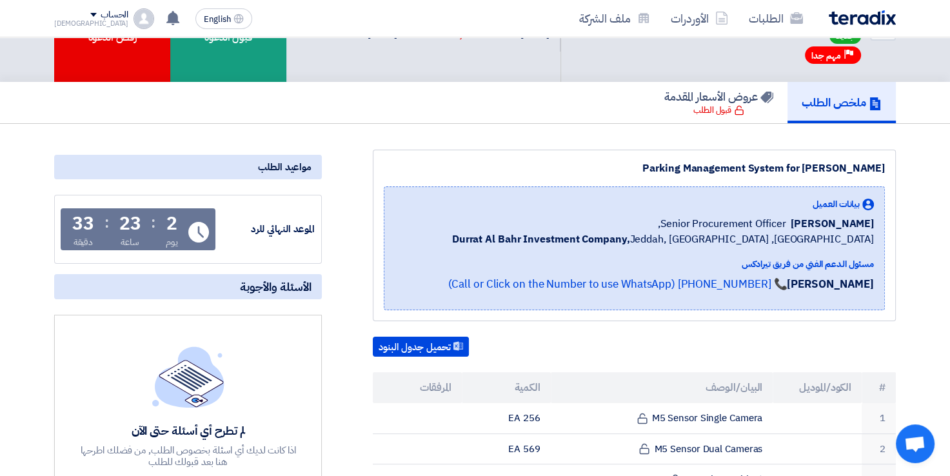
click at [503, 117] on div "ملخص الطلب عروض الأسعار المقدمة قبول الطلب" at bounding box center [475, 102] width 842 height 41
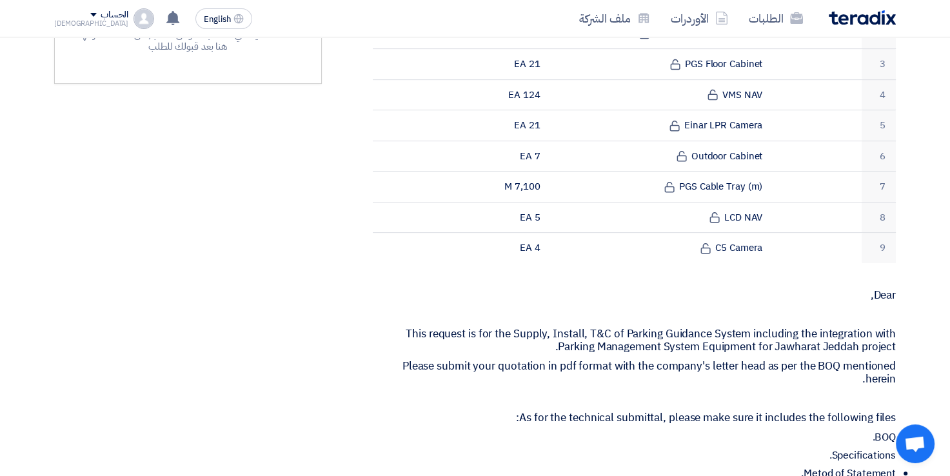
scroll to position [645, 0]
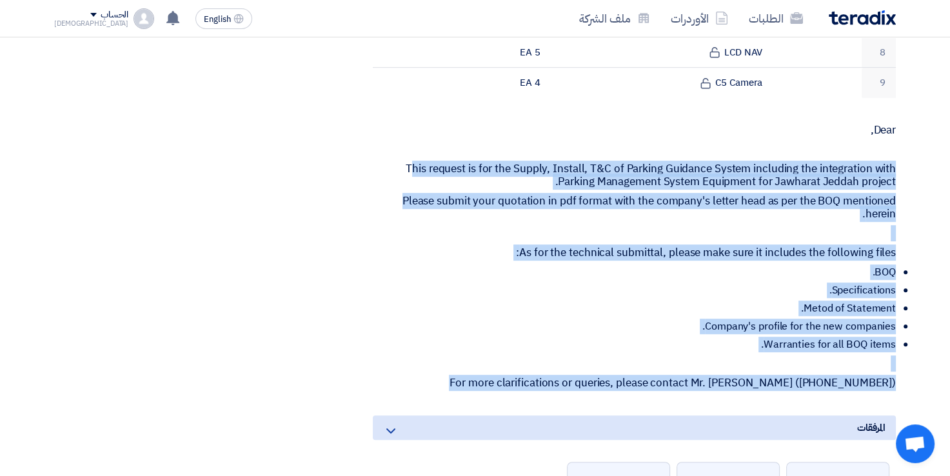
drag, startPoint x: 415, startPoint y: 159, endPoint x: 899, endPoint y: 395, distance: 537.7
click at [899, 395] on div "Parking Management System for [PERSON_NAME] بيانات العميل [PERSON_NAME] Senior …" at bounding box center [619, 165] width 574 height 1193
copy div "his request is for the Supply, Install, T&C of Parking Guidance System includin…"
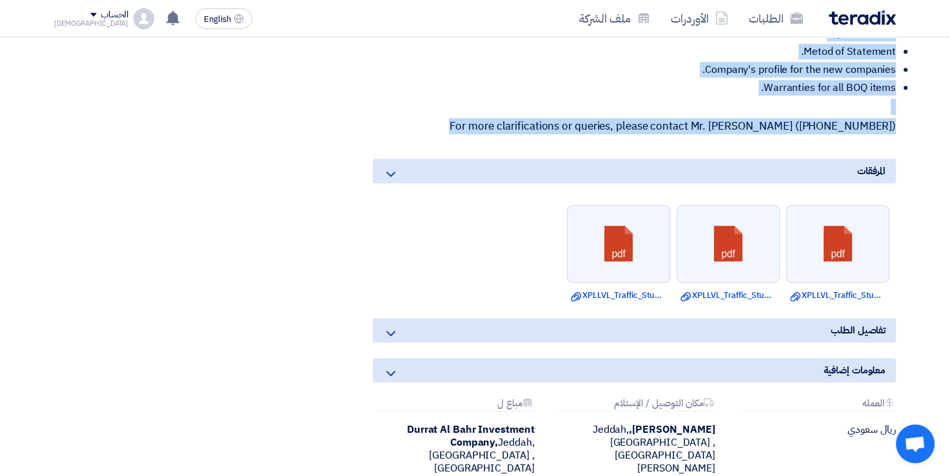
scroll to position [903, 0]
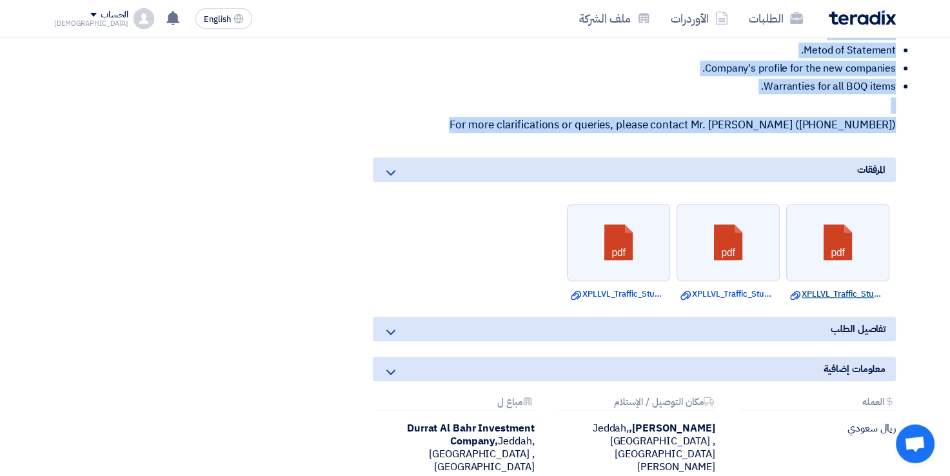
click at [820, 289] on link "Download file XPLLVL_Traffic_StudyModel.pdf" at bounding box center [837, 294] width 95 height 13
click at [729, 288] on link "Download file XPLLVL_Traffic_StudyModel.pdf" at bounding box center [727, 294] width 95 height 13
click at [699, 288] on link "Download file XPLLVL_Traffic_StudyModel.pdf" at bounding box center [727, 294] width 95 height 13
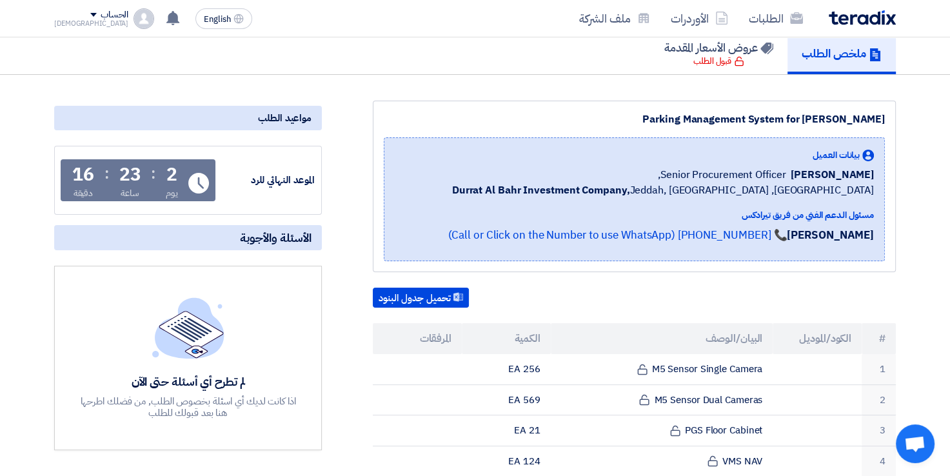
scroll to position [0, 0]
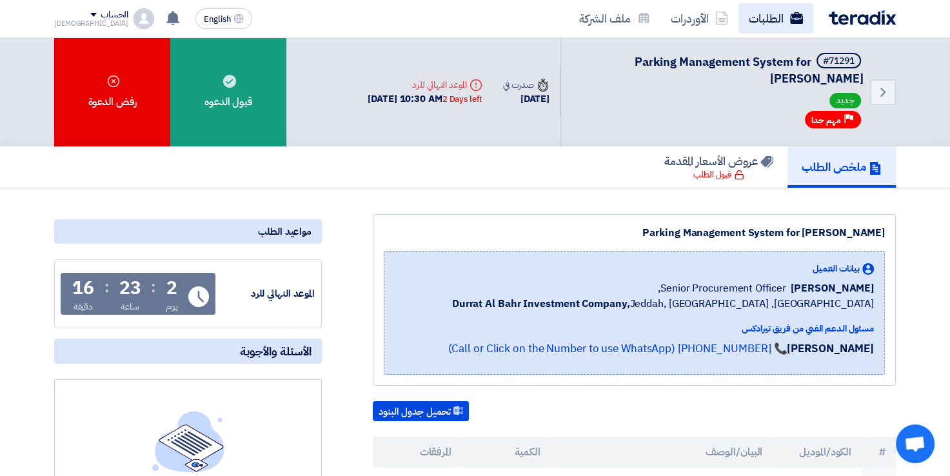
click at [766, 17] on link "الطلبات" at bounding box center [776, 18] width 75 height 30
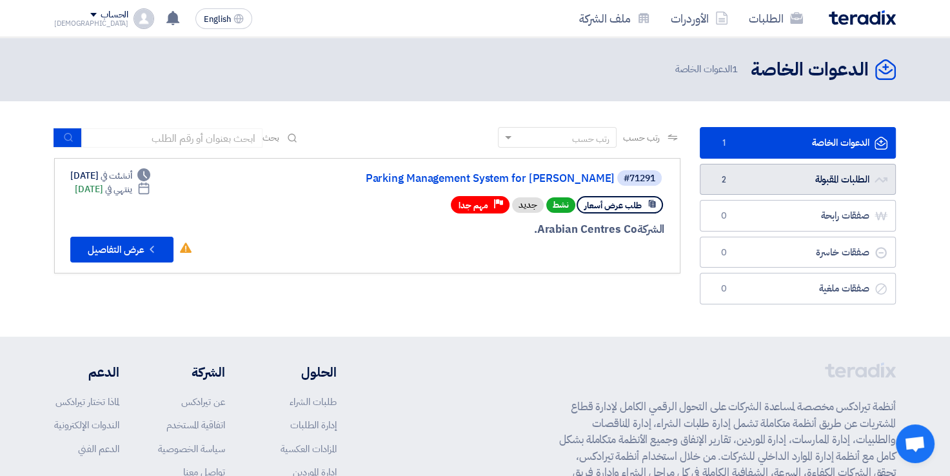
click at [804, 180] on link "الطلبات المقبولة الطلبات المقبولة 2" at bounding box center [798, 180] width 196 height 32
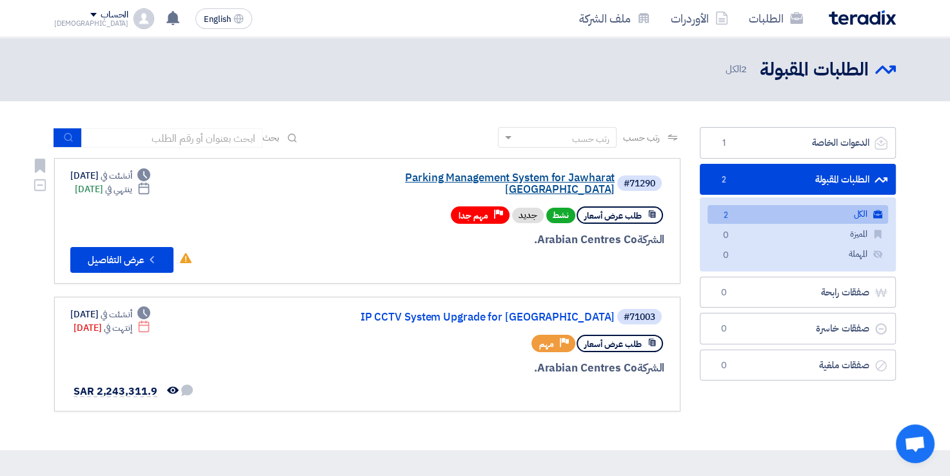
click at [403, 180] on link "Parking Management System for Jawharat [GEOGRAPHIC_DATA]" at bounding box center [486, 183] width 258 height 23
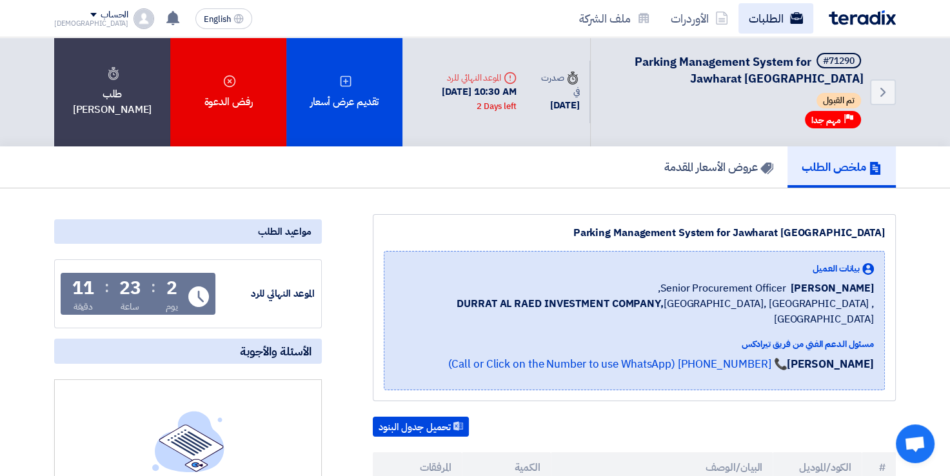
click at [767, 22] on link "الطلبات" at bounding box center [776, 18] width 75 height 30
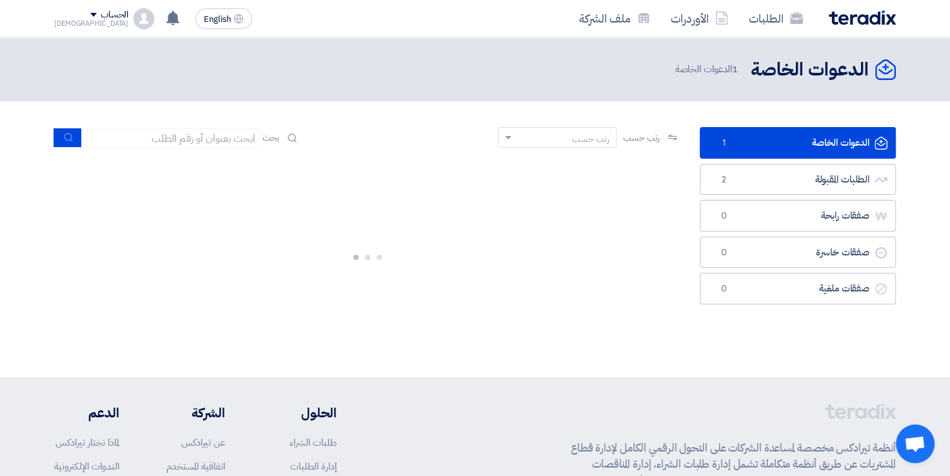
click at [802, 141] on link "الدعوات الخاصة الدعوات الخاصة 1" at bounding box center [798, 143] width 196 height 32
click at [801, 141] on link "الدعوات الخاصة الدعوات الخاصة 1" at bounding box center [798, 143] width 196 height 32
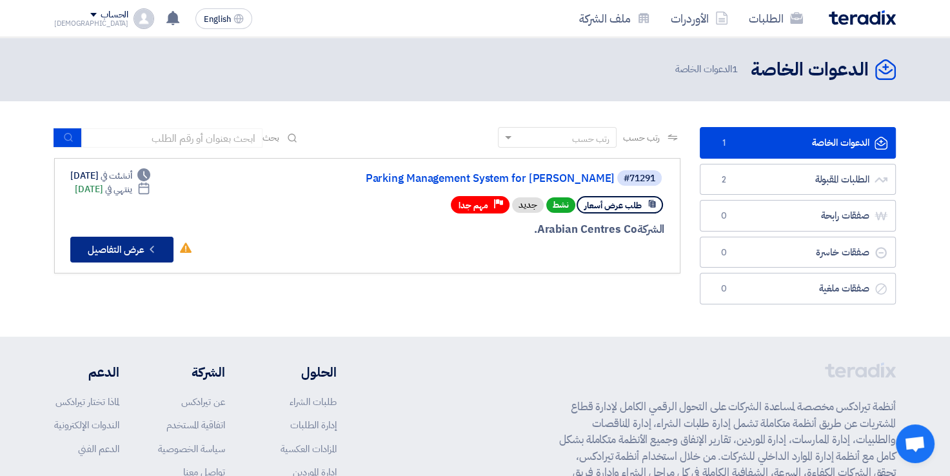
click at [152, 246] on use at bounding box center [152, 249] width 4 height 7
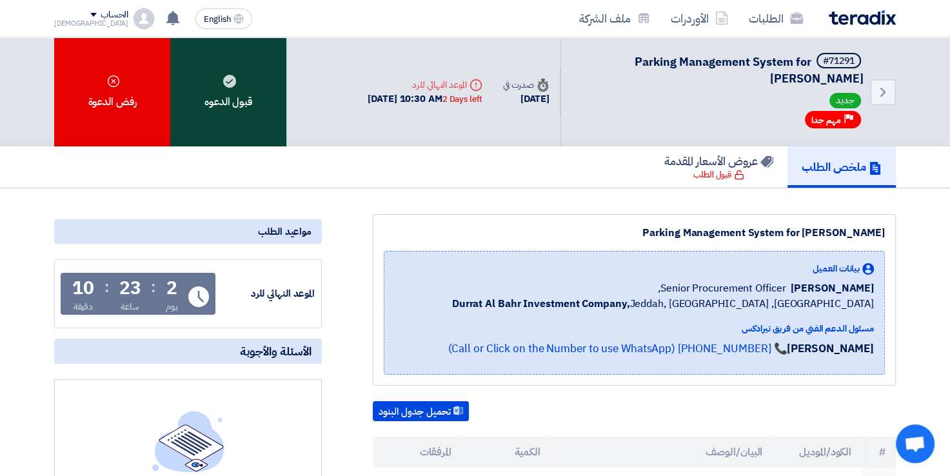
click at [251, 108] on div "قبول الدعوه" at bounding box center [228, 91] width 116 height 109
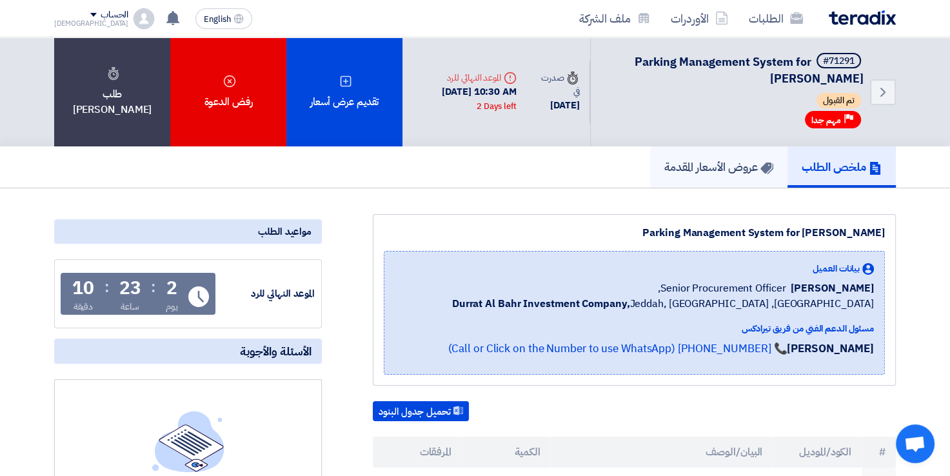
click at [722, 167] on h5 "عروض الأسعار المقدمة" at bounding box center [718, 166] width 109 height 15
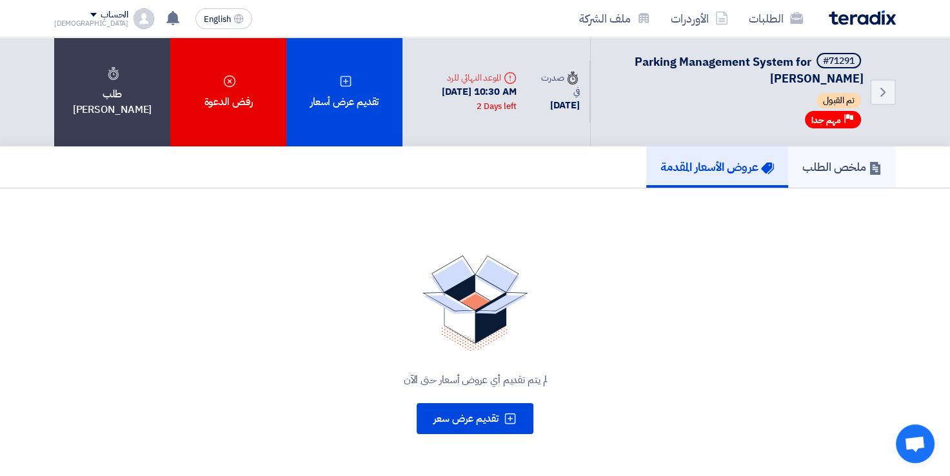
click at [840, 165] on h5 "ملخص الطلب" at bounding box center [841, 166] width 79 height 15
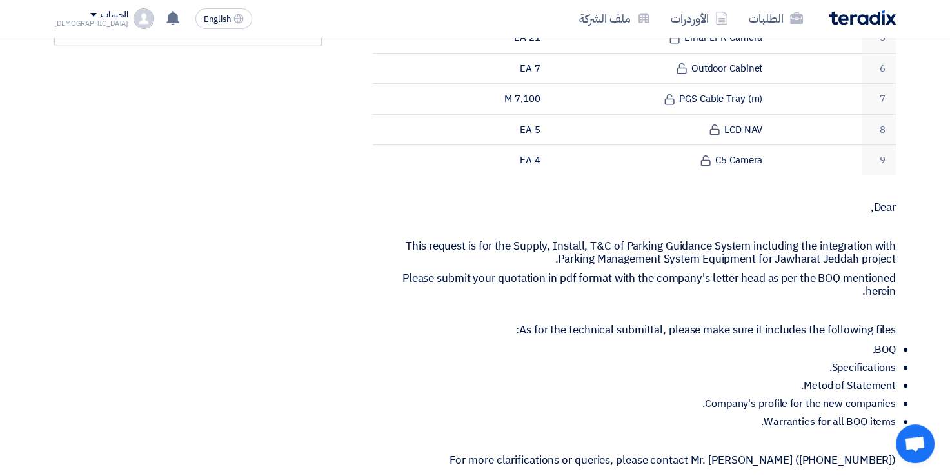
scroll to position [774, 0]
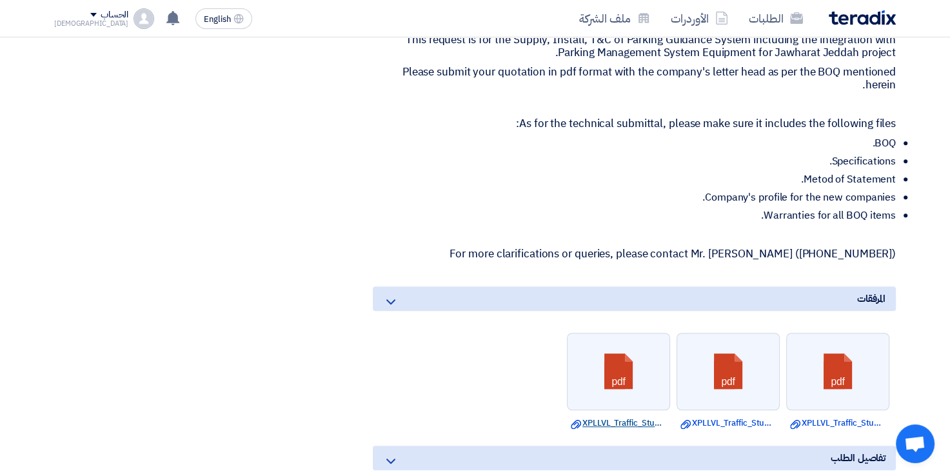
click at [624, 417] on link "Download file XPLLVL_Traffic_StudyModel.pdf" at bounding box center [618, 423] width 95 height 13
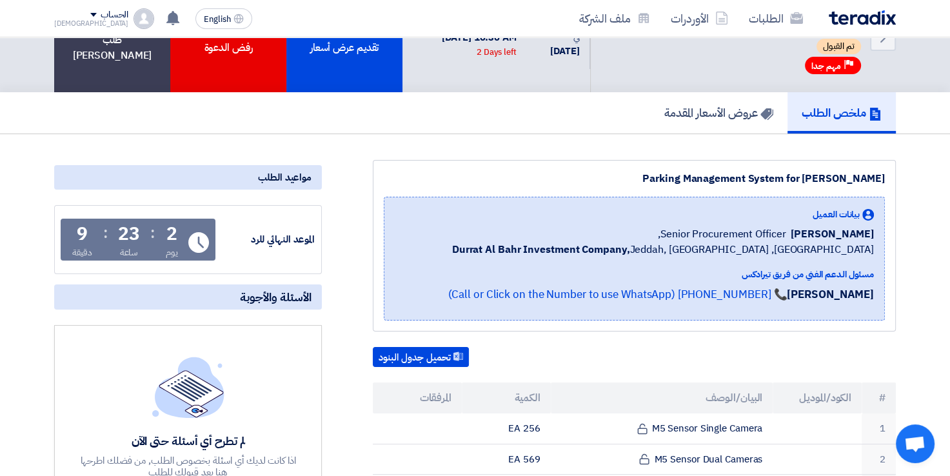
scroll to position [0, 0]
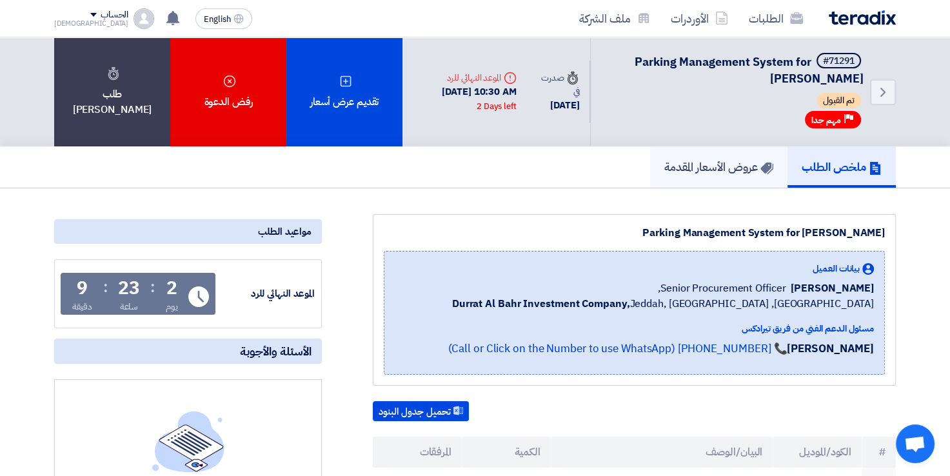
click at [710, 170] on h5 "عروض الأسعار المقدمة" at bounding box center [718, 166] width 109 height 15
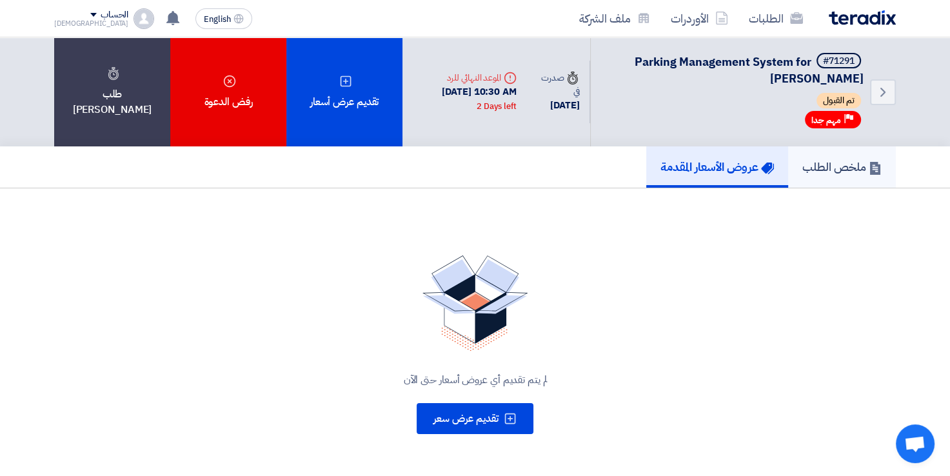
click at [841, 171] on h5 "ملخص الطلب" at bounding box center [841, 166] width 79 height 15
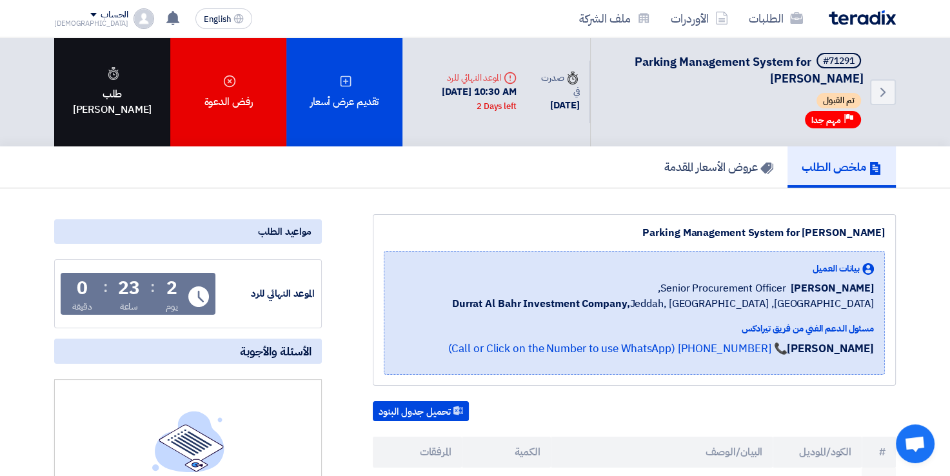
click at [103, 89] on div "طلب [PERSON_NAME]" at bounding box center [112, 91] width 116 height 109
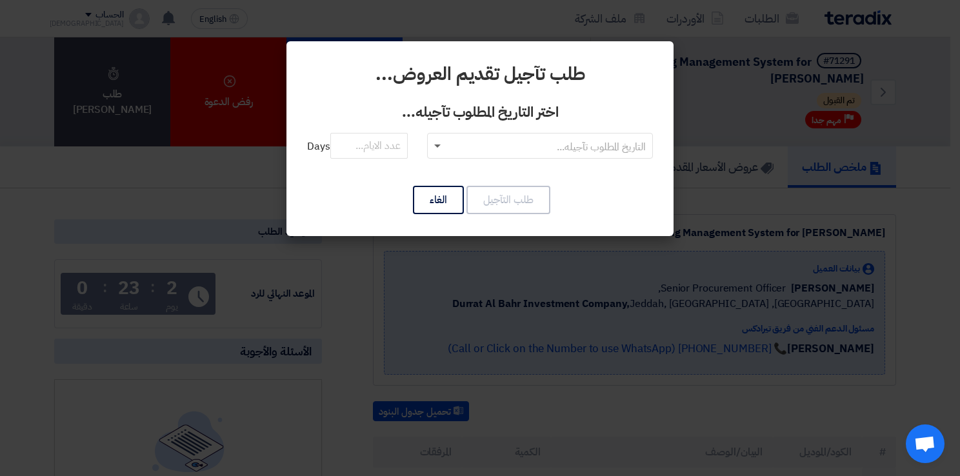
click at [439, 148] on span at bounding box center [437, 146] width 6 height 5
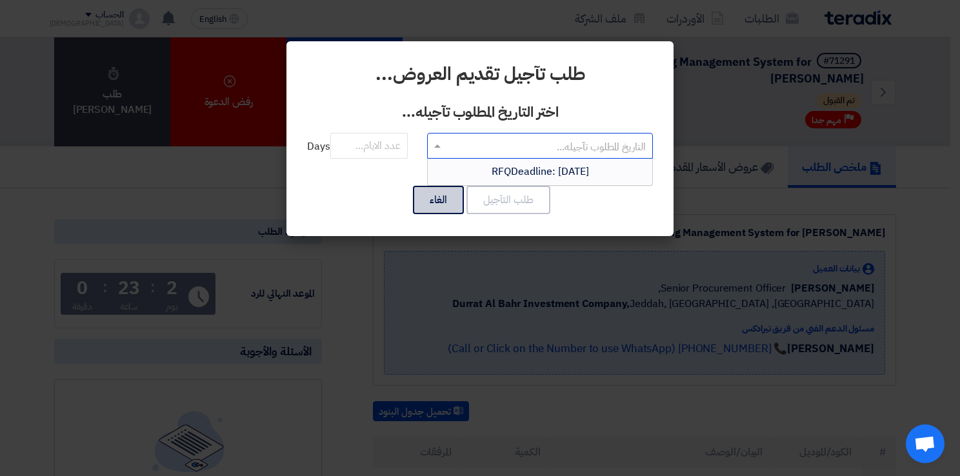
click at [450, 199] on button "الغاء" at bounding box center [438, 200] width 51 height 28
